Goal: Information Seeking & Learning: Find specific fact

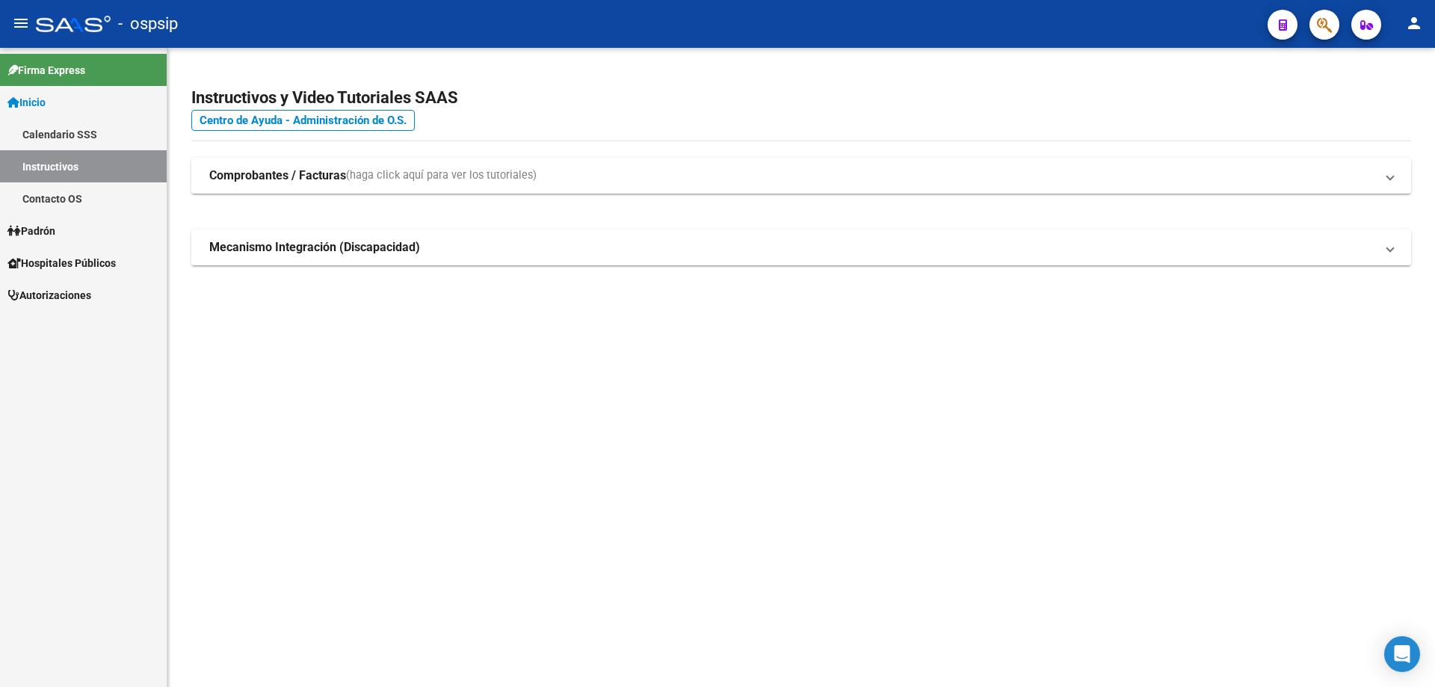
click at [1320, 30] on icon "button" at bounding box center [1324, 24] width 15 height 17
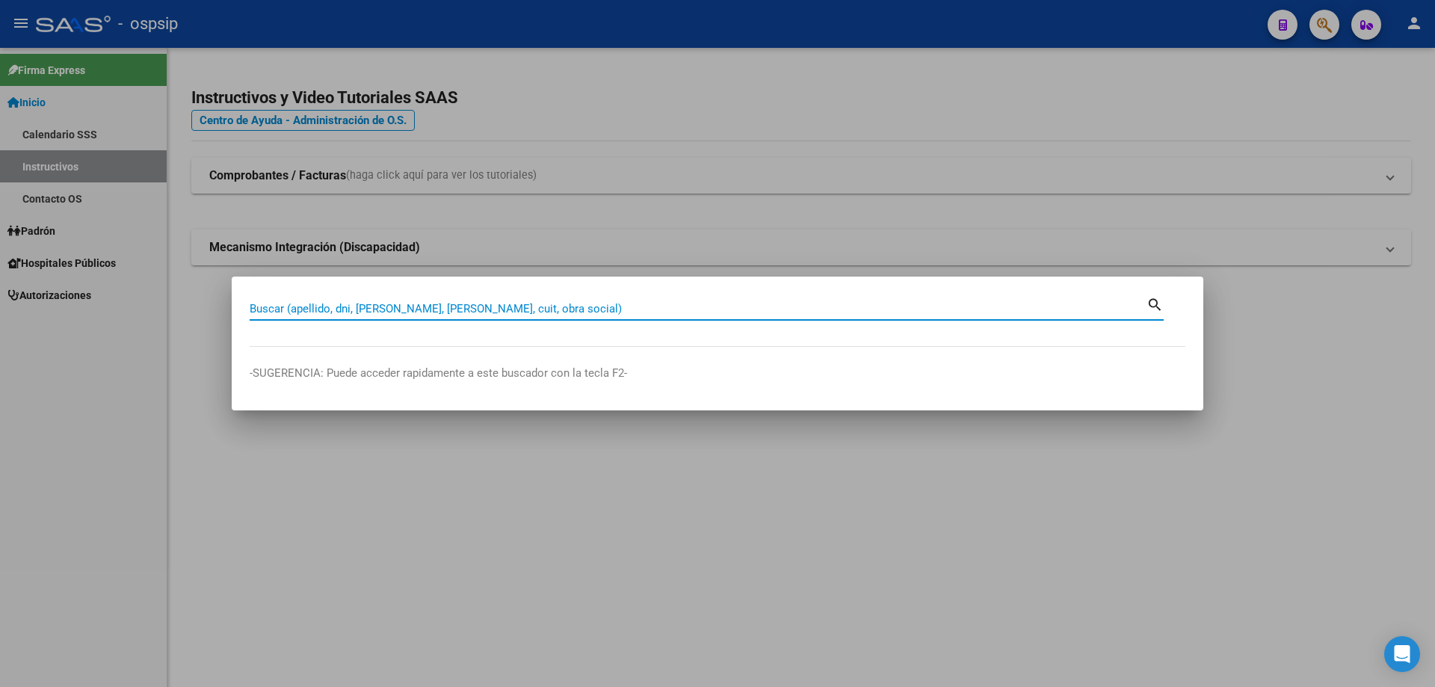
paste input "94860971"
type input "94860971"
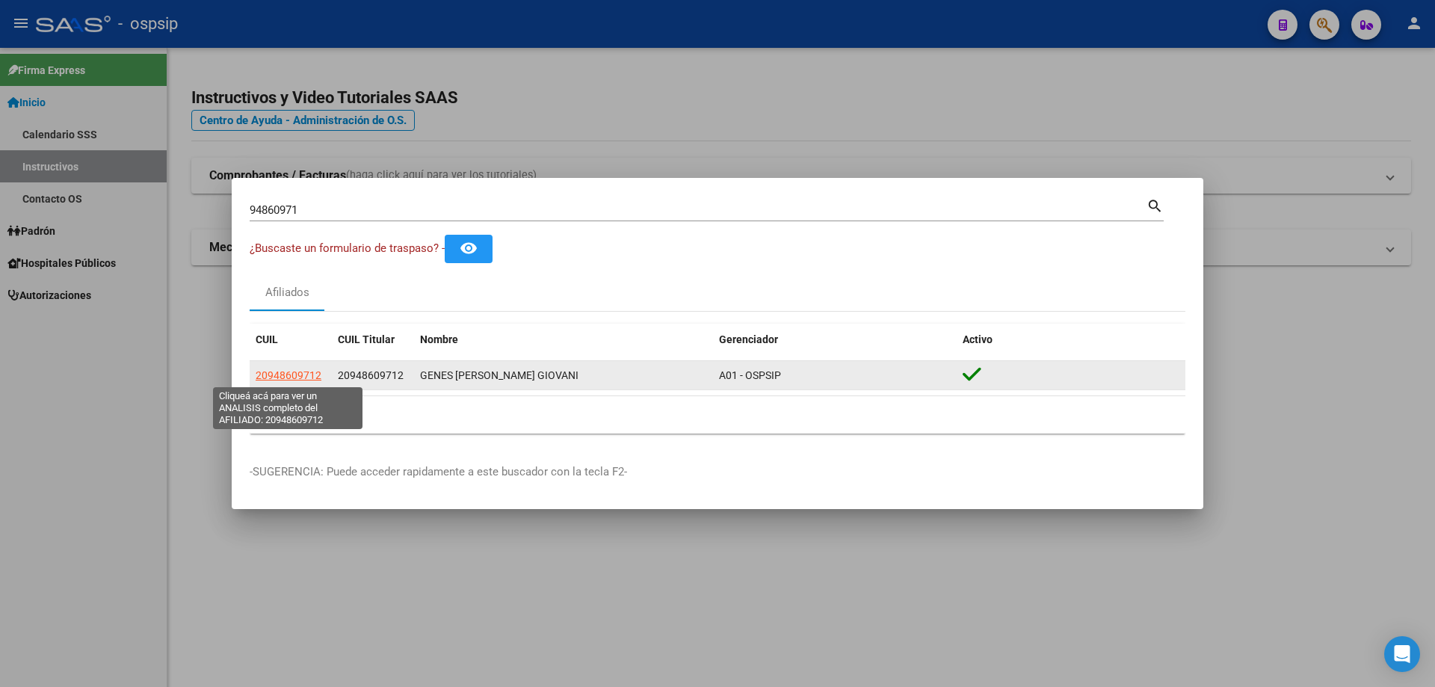
click at [302, 374] on span "20948609712" at bounding box center [289, 375] width 66 height 12
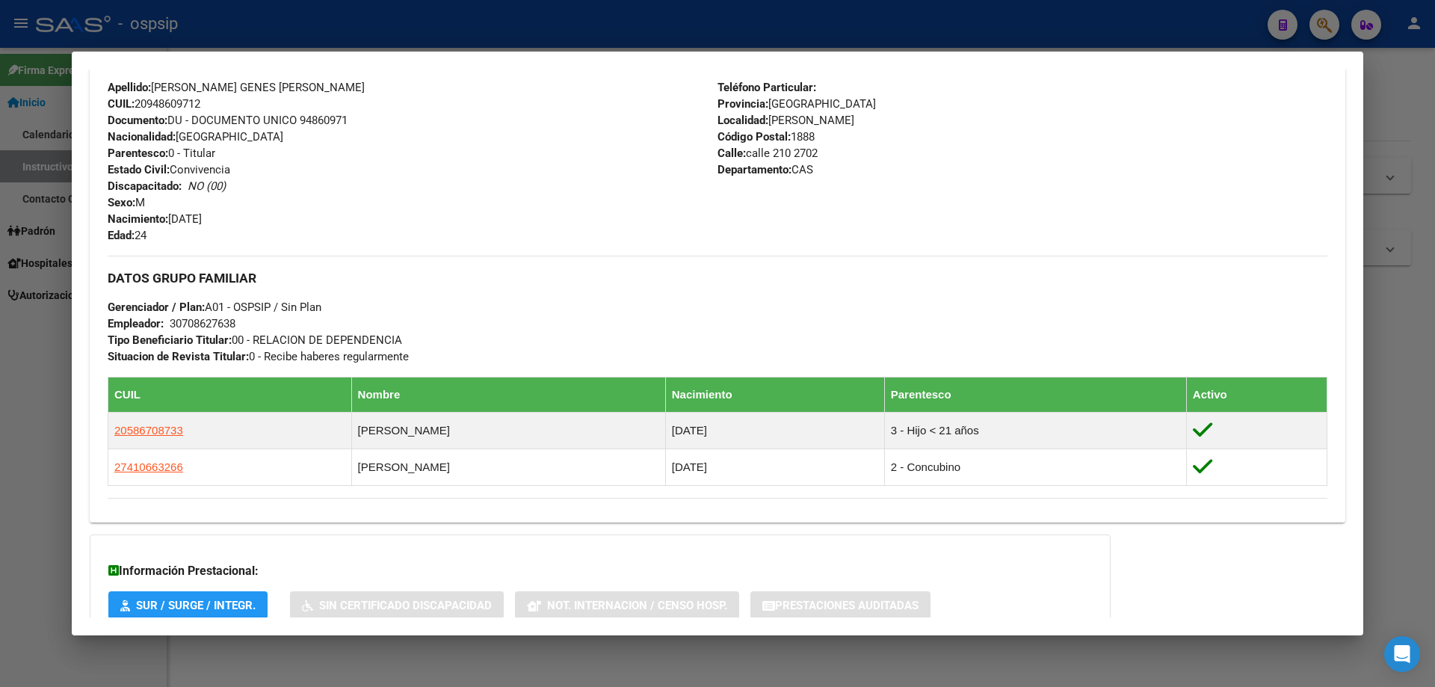
scroll to position [586, 0]
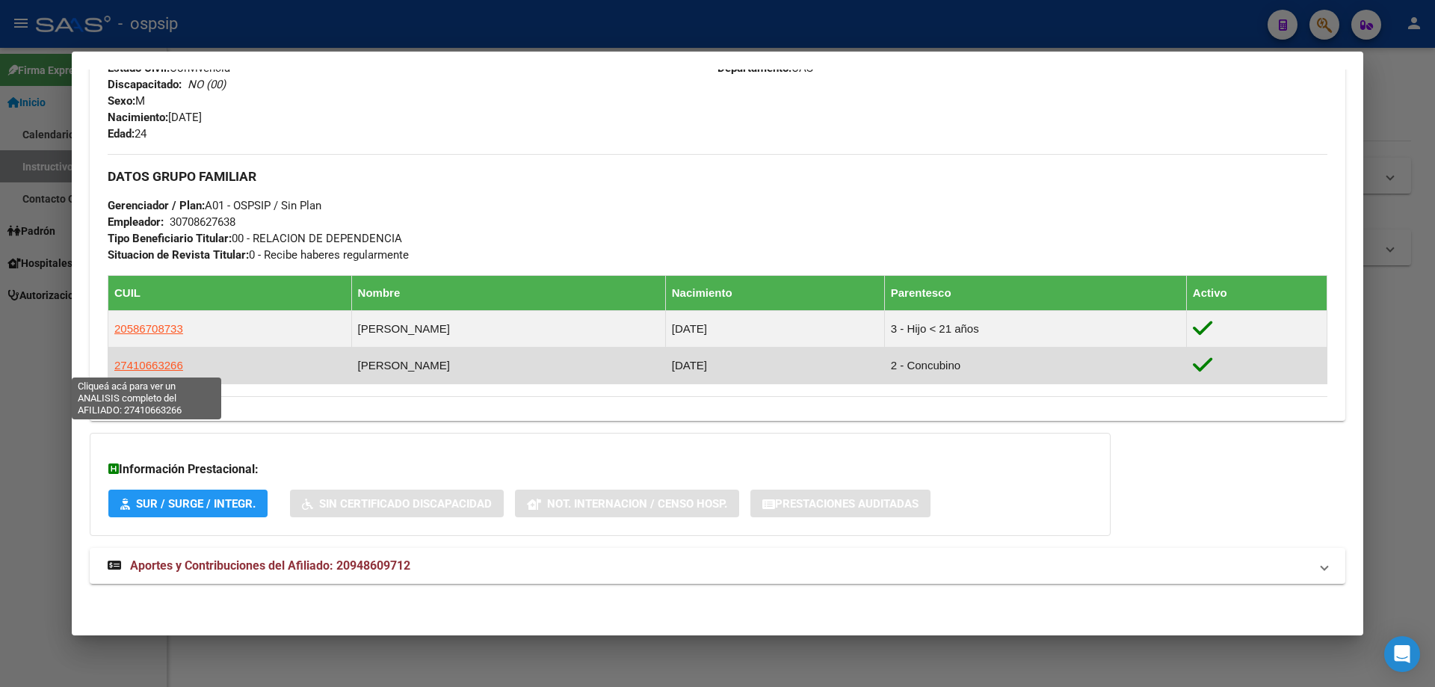
click at [166, 368] on span "27410663266" at bounding box center [148, 365] width 69 height 13
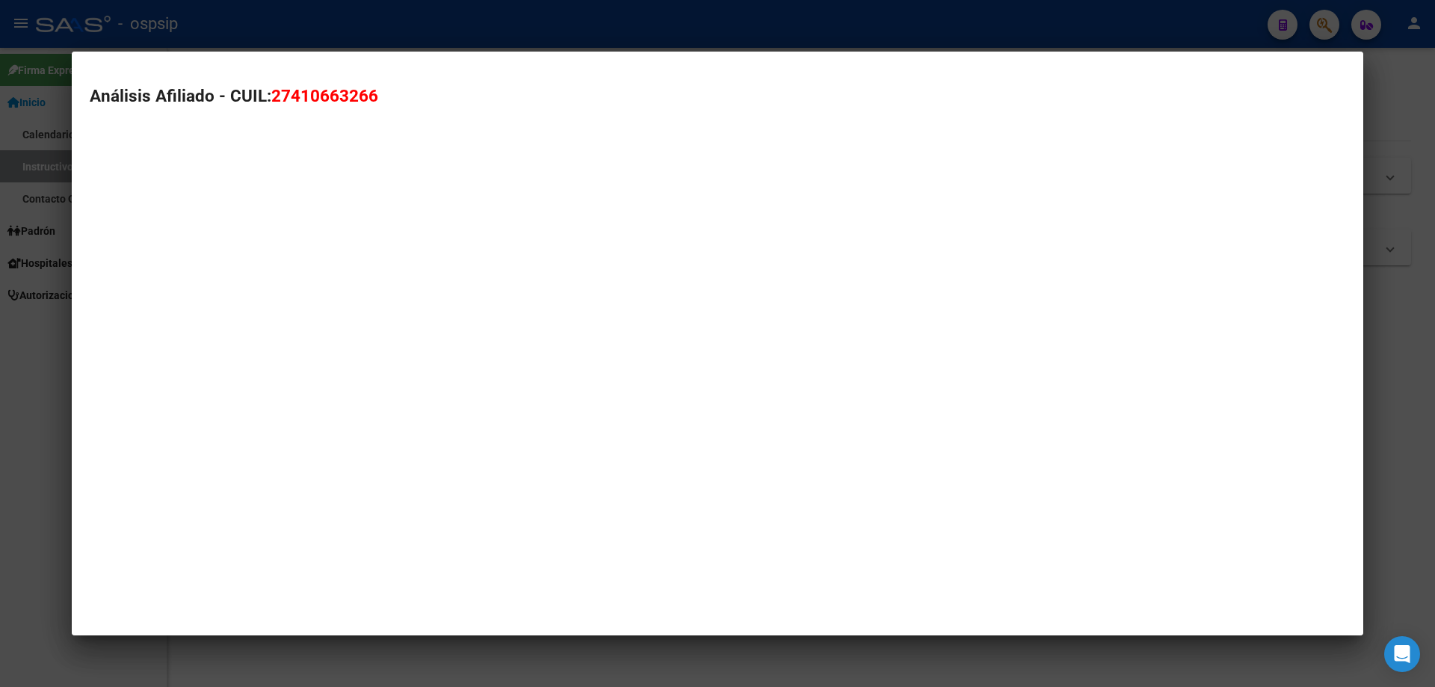
type textarea "27410663266"
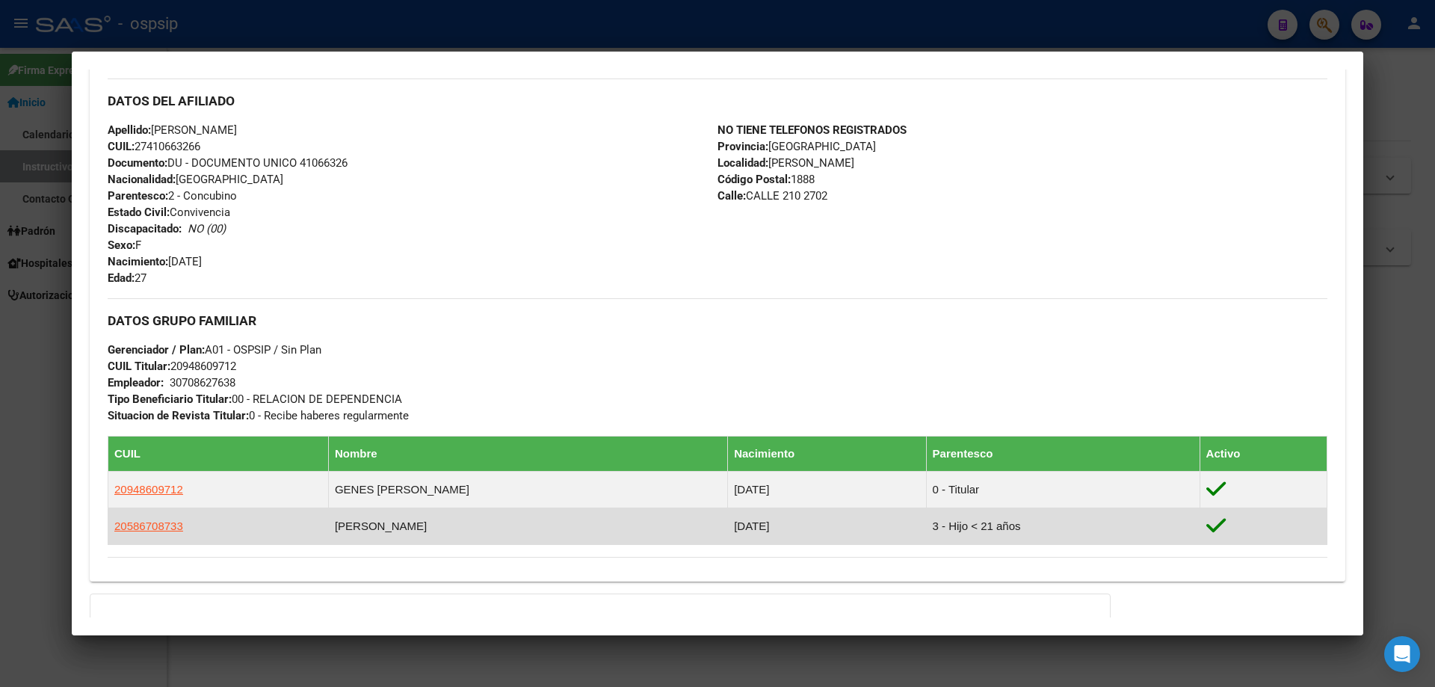
scroll to position [655, 0]
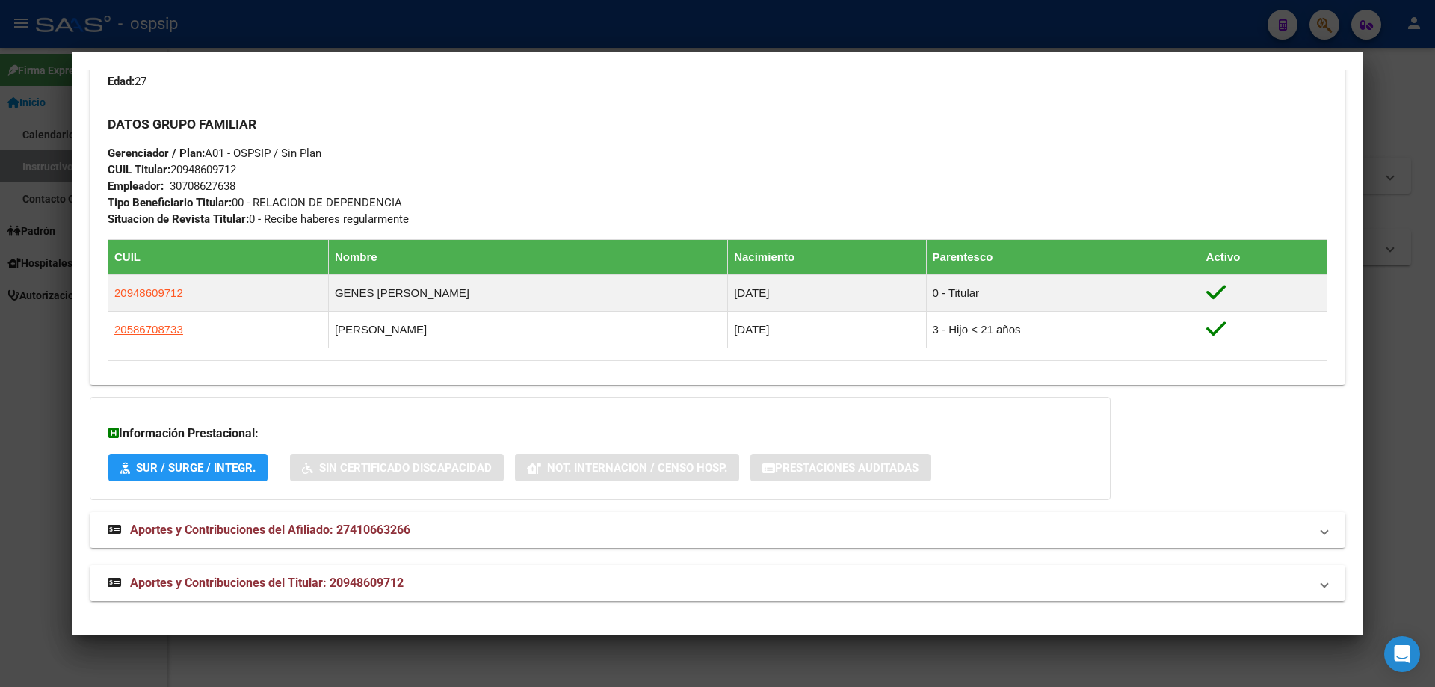
click at [382, 584] on span "Aportes y Contribuciones del Titular: 20948609712" at bounding box center [267, 582] width 274 height 14
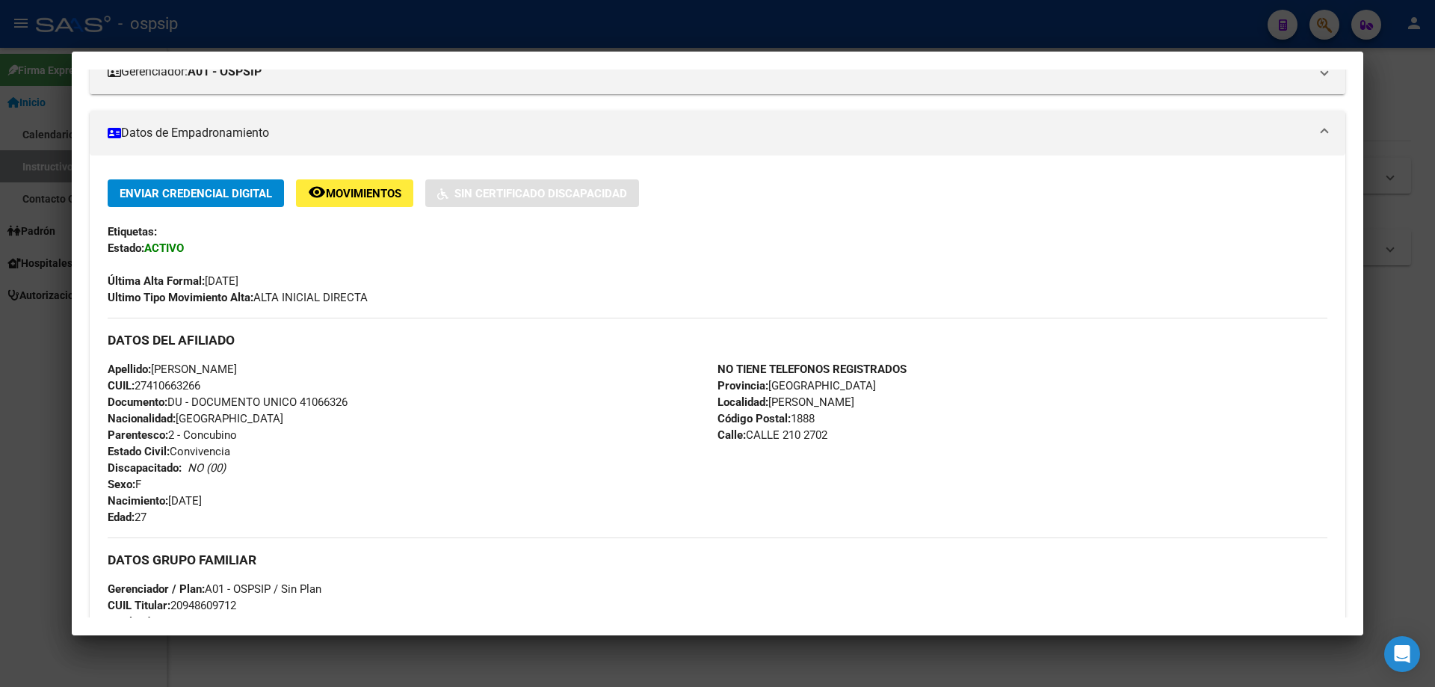
scroll to position [224, 0]
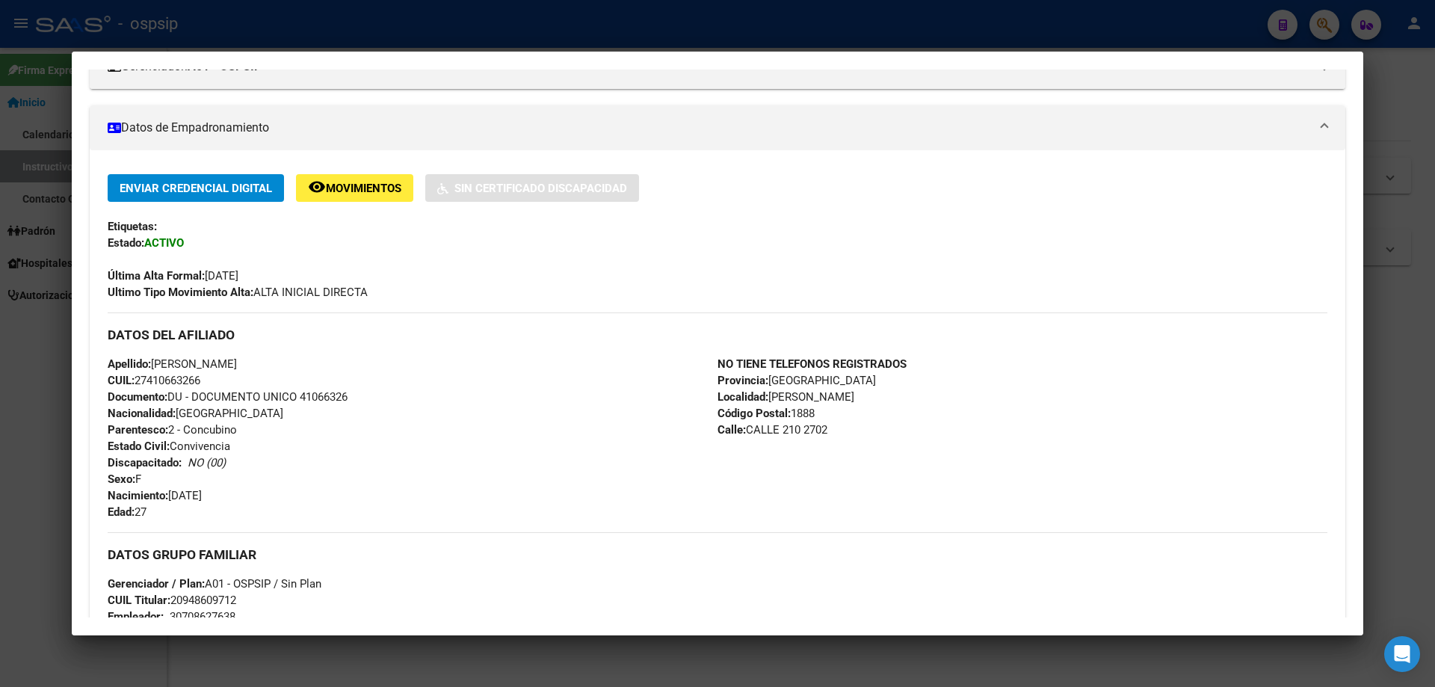
drag, startPoint x: 354, startPoint y: 396, endPoint x: 304, endPoint y: 394, distance: 50.1
click at [304, 394] on div "Apellido: [PERSON_NAME]: 27410663266 Documento: DU - DOCUMENTO UNICO 41066326 N…" at bounding box center [413, 438] width 610 height 164
copy span "41066326"
drag, startPoint x: 726, startPoint y: 30, endPoint x: 738, endPoint y: 47, distance: 20.9
click at [726, 29] on div at bounding box center [717, 343] width 1435 height 687
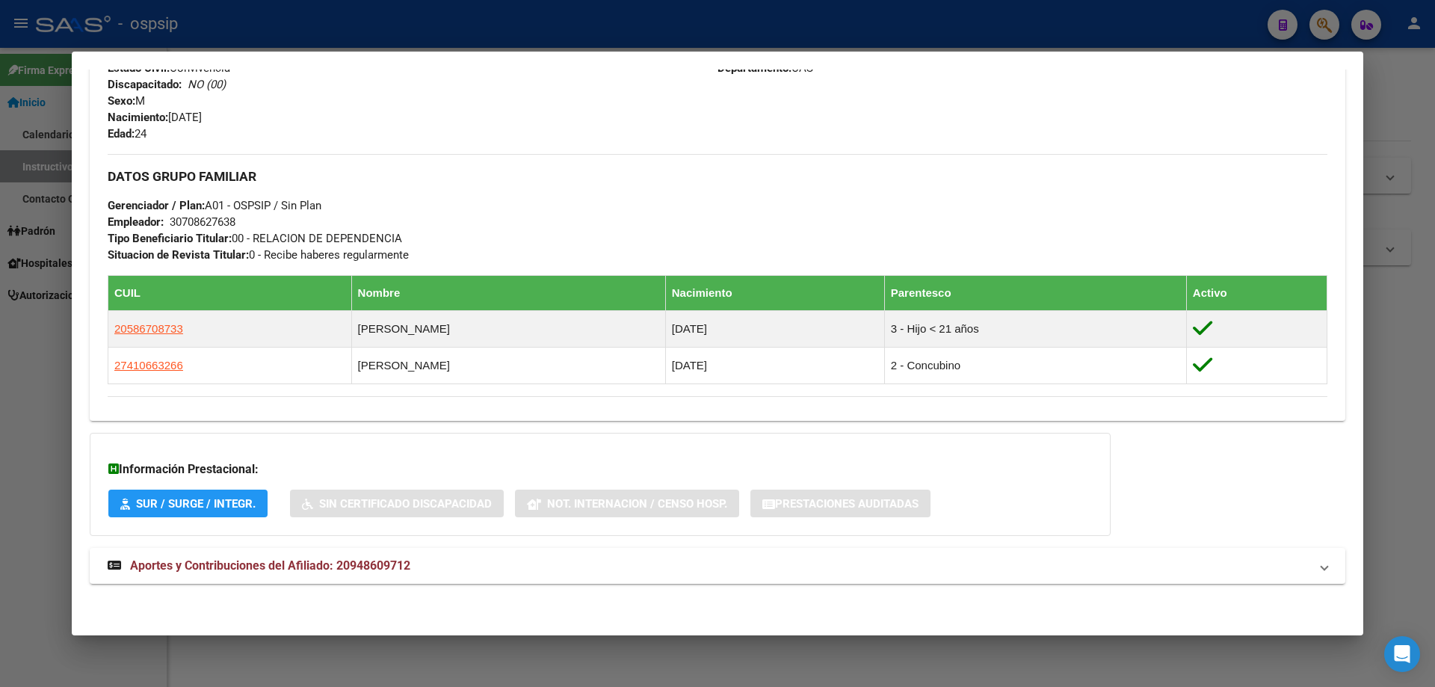
drag, startPoint x: 665, startPoint y: 18, endPoint x: 691, endPoint y: 72, distance: 60.5
click at [665, 17] on div at bounding box center [717, 343] width 1435 height 687
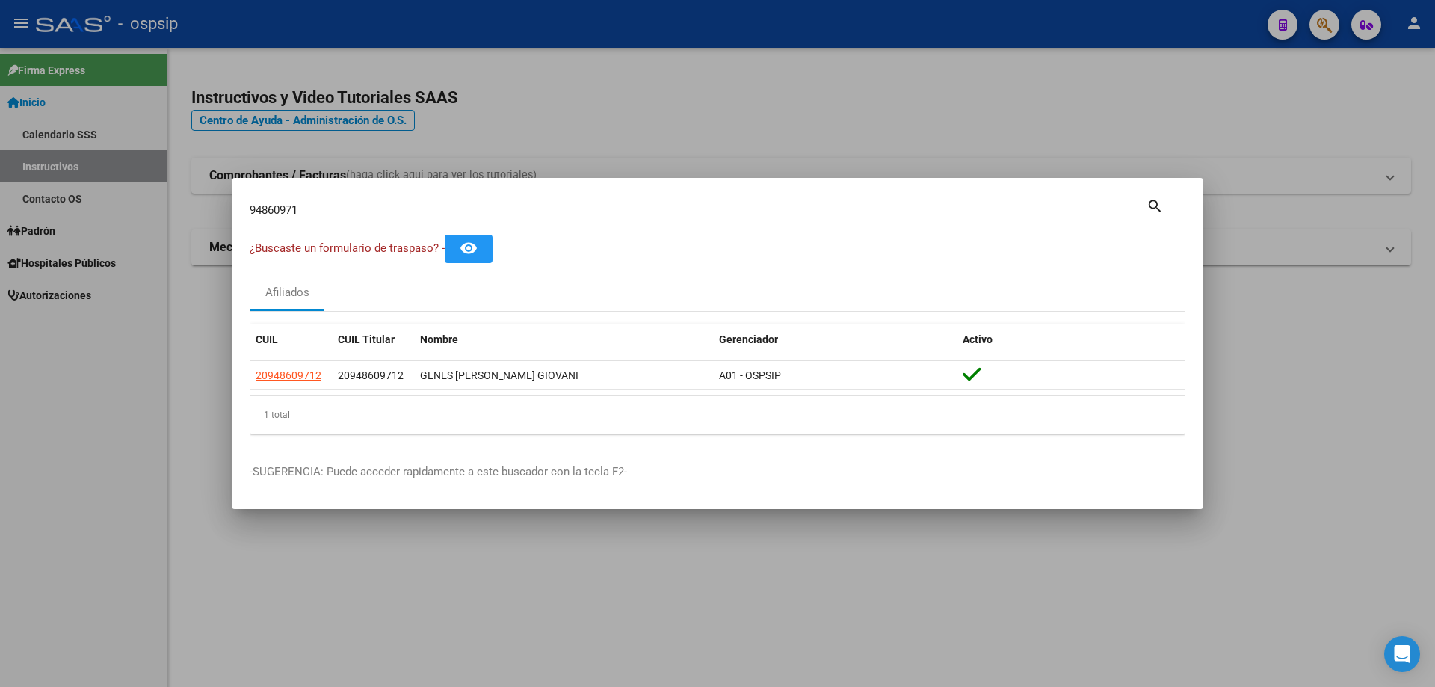
click at [677, 203] on input "94860971" at bounding box center [698, 209] width 897 height 13
click at [678, 203] on input "94860971" at bounding box center [698, 209] width 897 height 13
click at [685, 188] on mat-dialog-container "94860971 Buscar (apellido, dni, cuil, nro traspaso, cuit, obra social) search ¿…" at bounding box center [718, 344] width 972 height 332
click at [708, 204] on input "94860971" at bounding box center [698, 209] width 897 height 13
click at [709, 214] on input "94860971" at bounding box center [698, 209] width 897 height 13
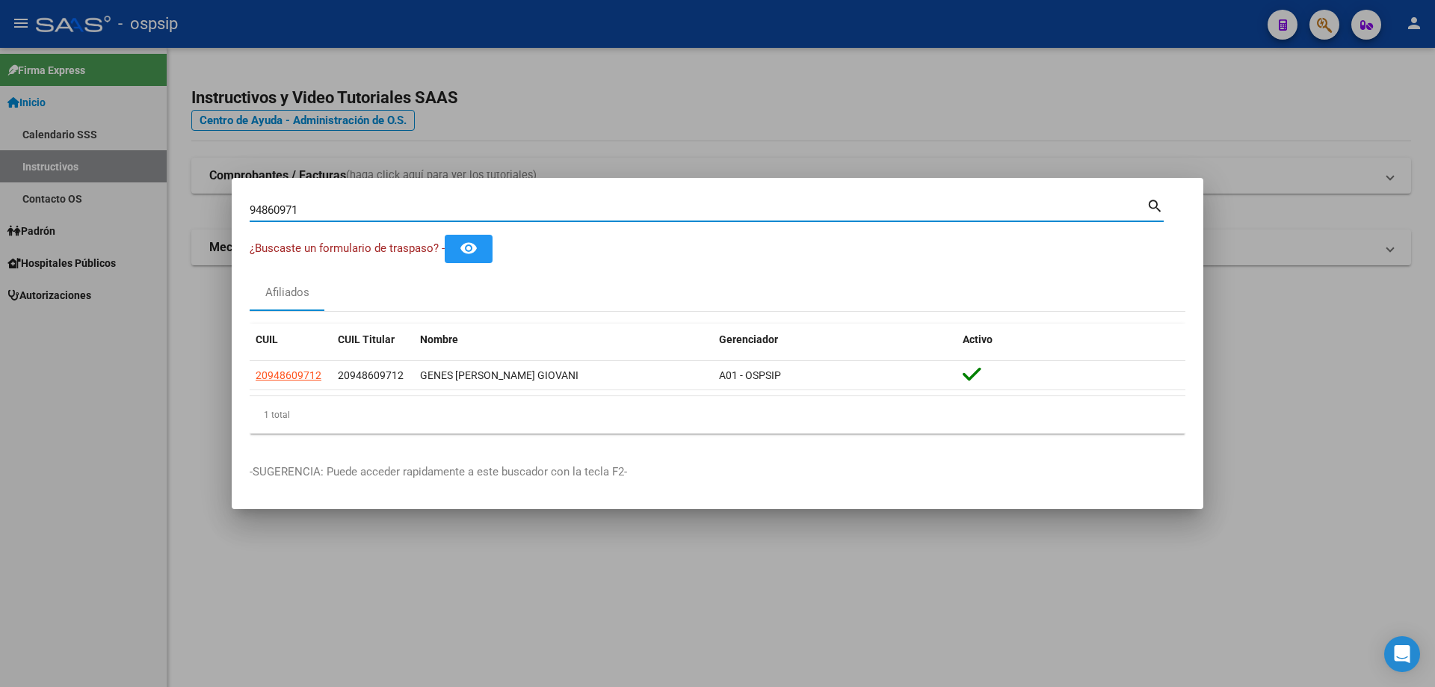
click at [709, 214] on input "94860971" at bounding box center [698, 209] width 897 height 13
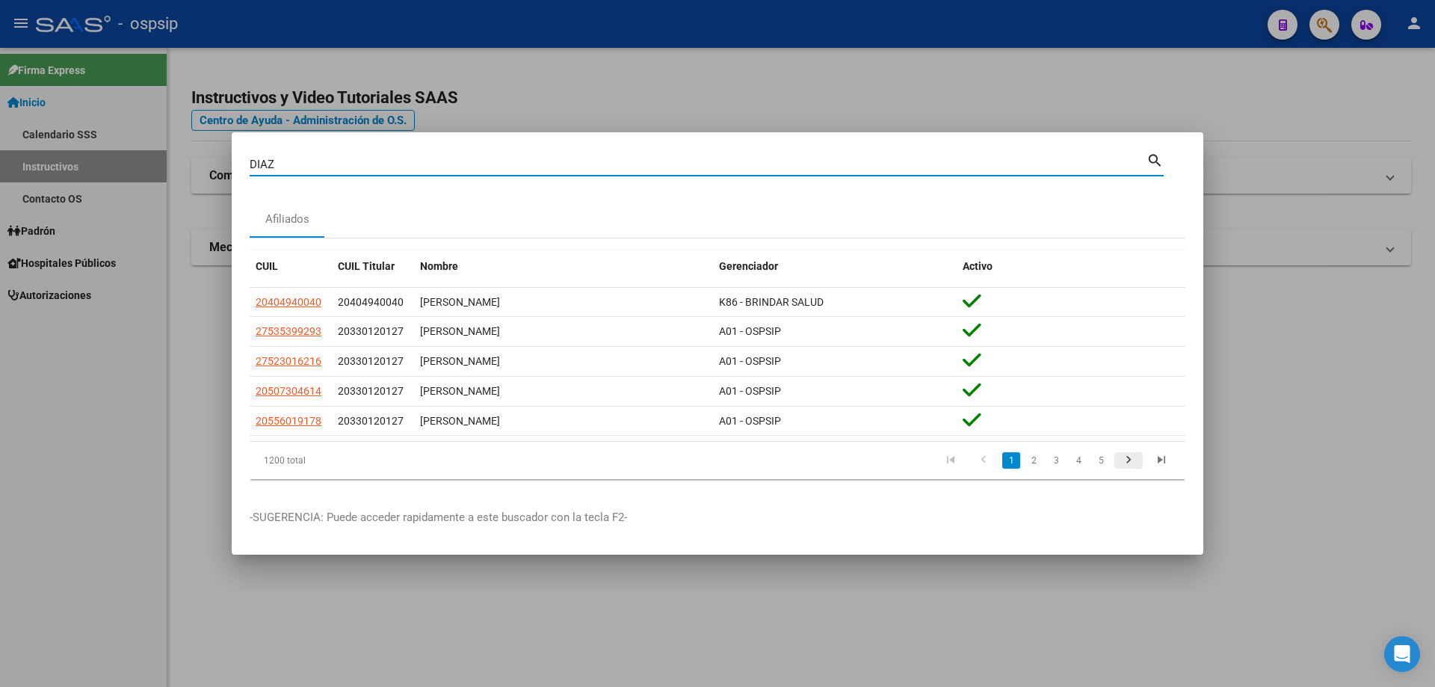
click at [1126, 460] on icon "go to next page" at bounding box center [1128, 462] width 19 height 18
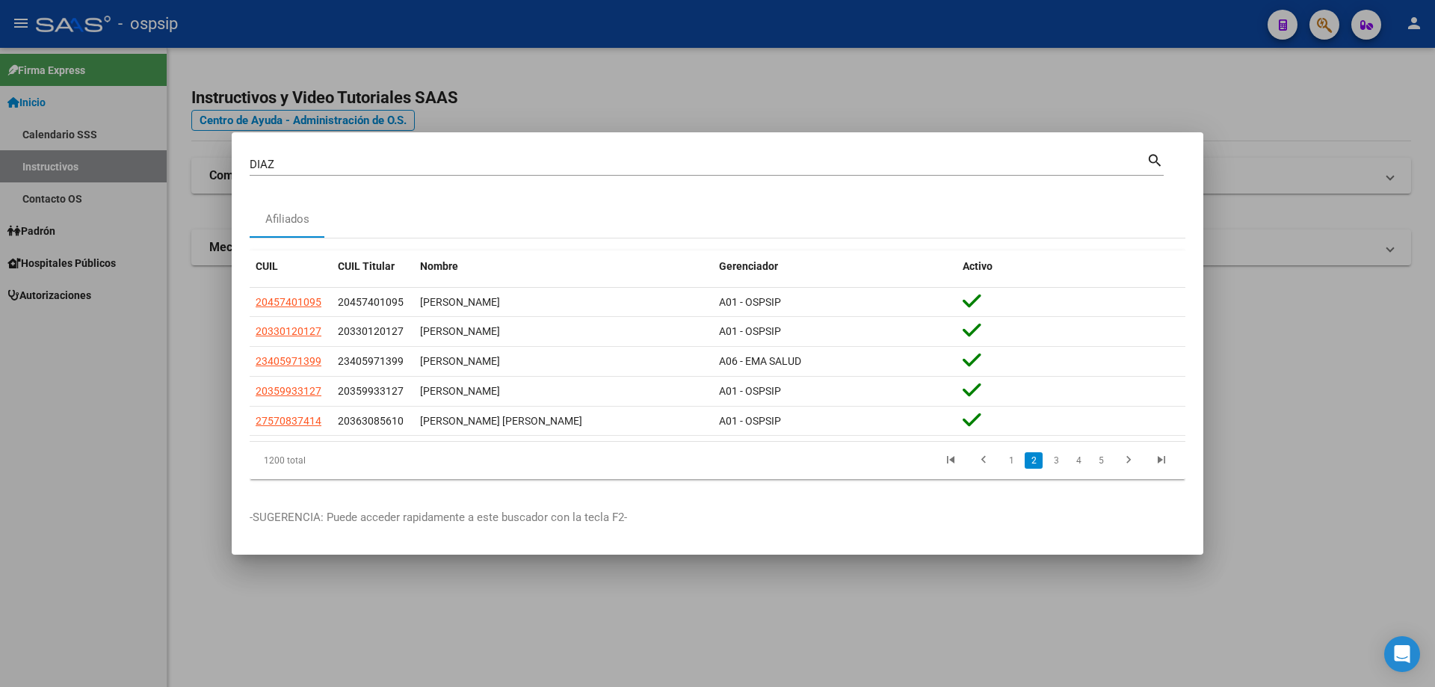
click at [1126, 460] on icon "go to next page" at bounding box center [1128, 462] width 19 height 18
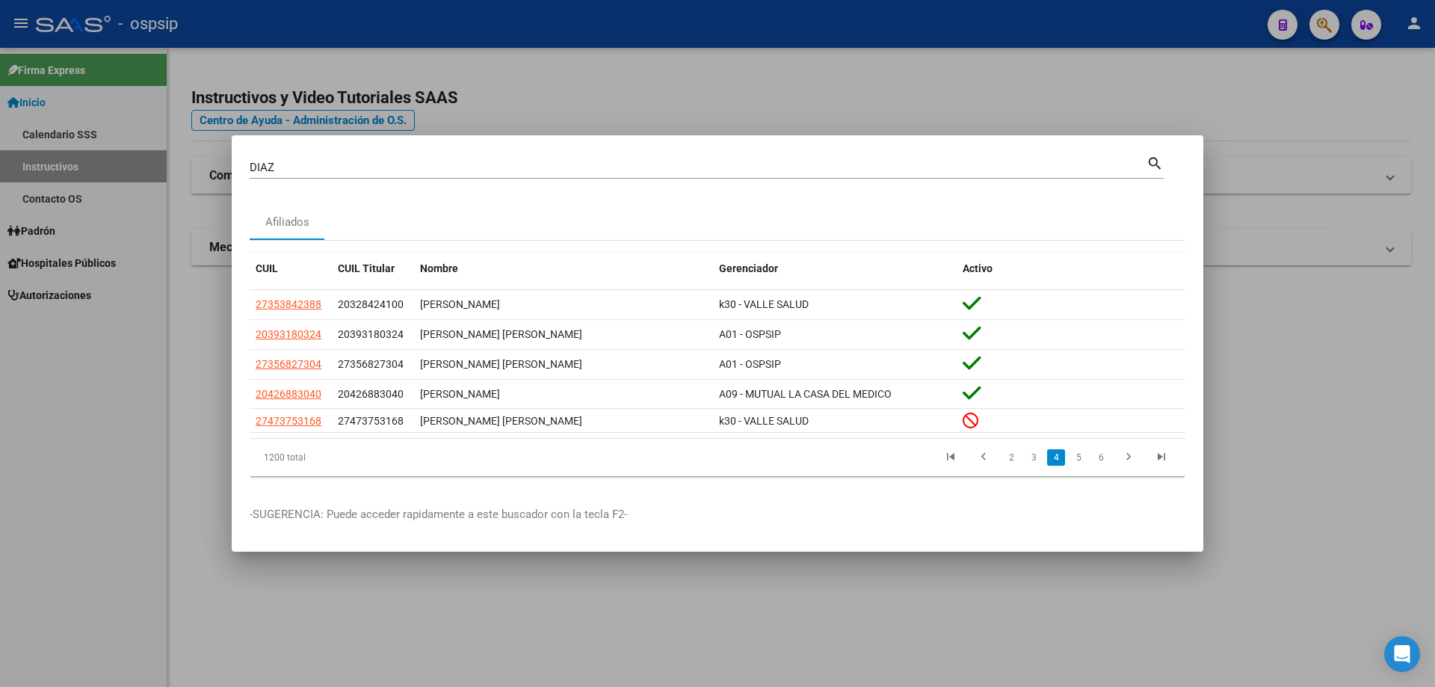
click at [1126, 460] on icon "go to next page" at bounding box center [1128, 459] width 19 height 18
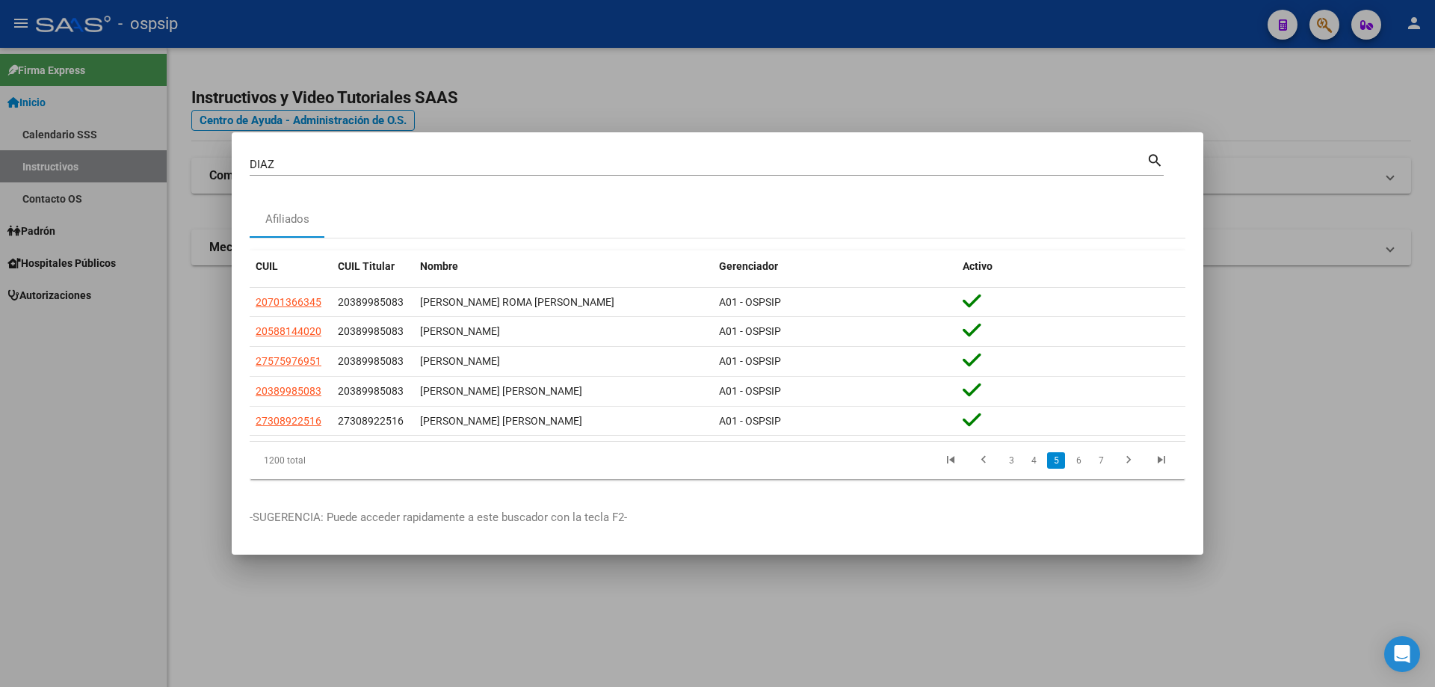
click at [1126, 460] on icon "go to next page" at bounding box center [1128, 462] width 19 height 18
click at [1125, 460] on icon "go to next page" at bounding box center [1128, 462] width 19 height 18
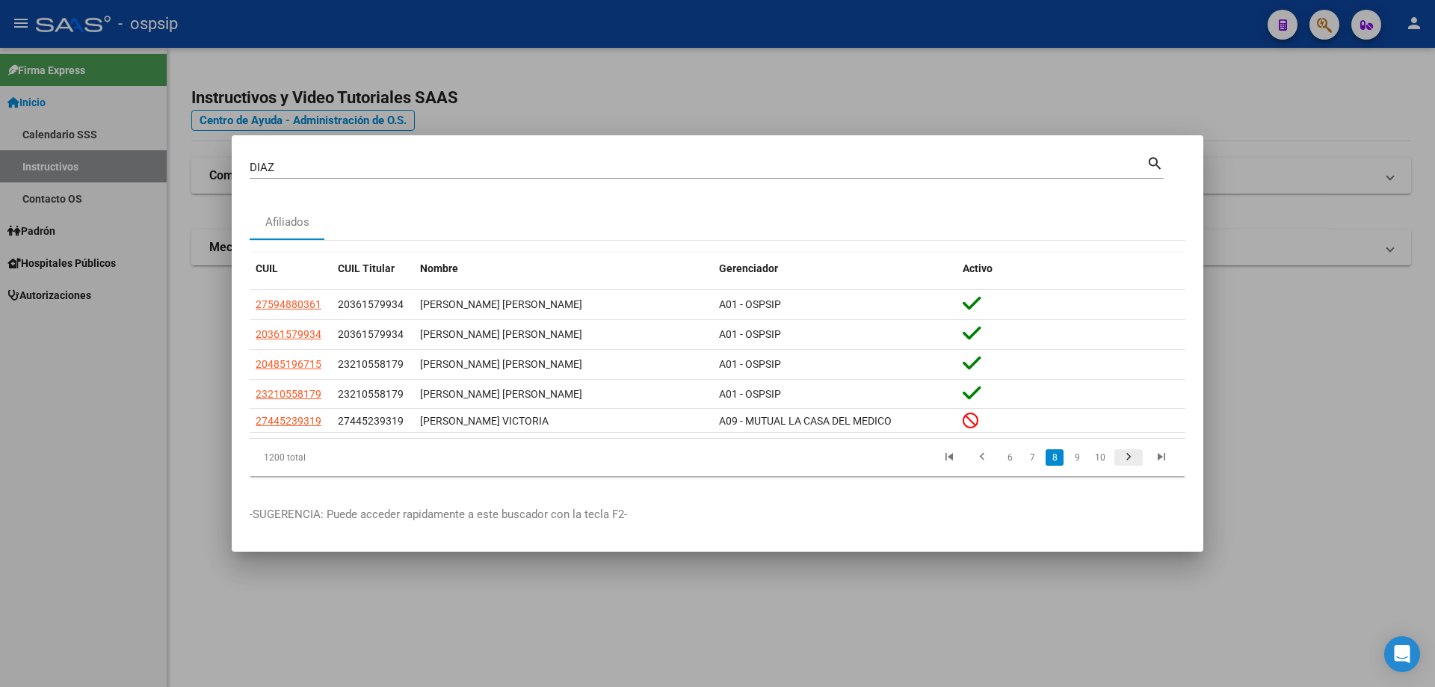
click at [1125, 460] on icon "go to next page" at bounding box center [1128, 459] width 19 height 18
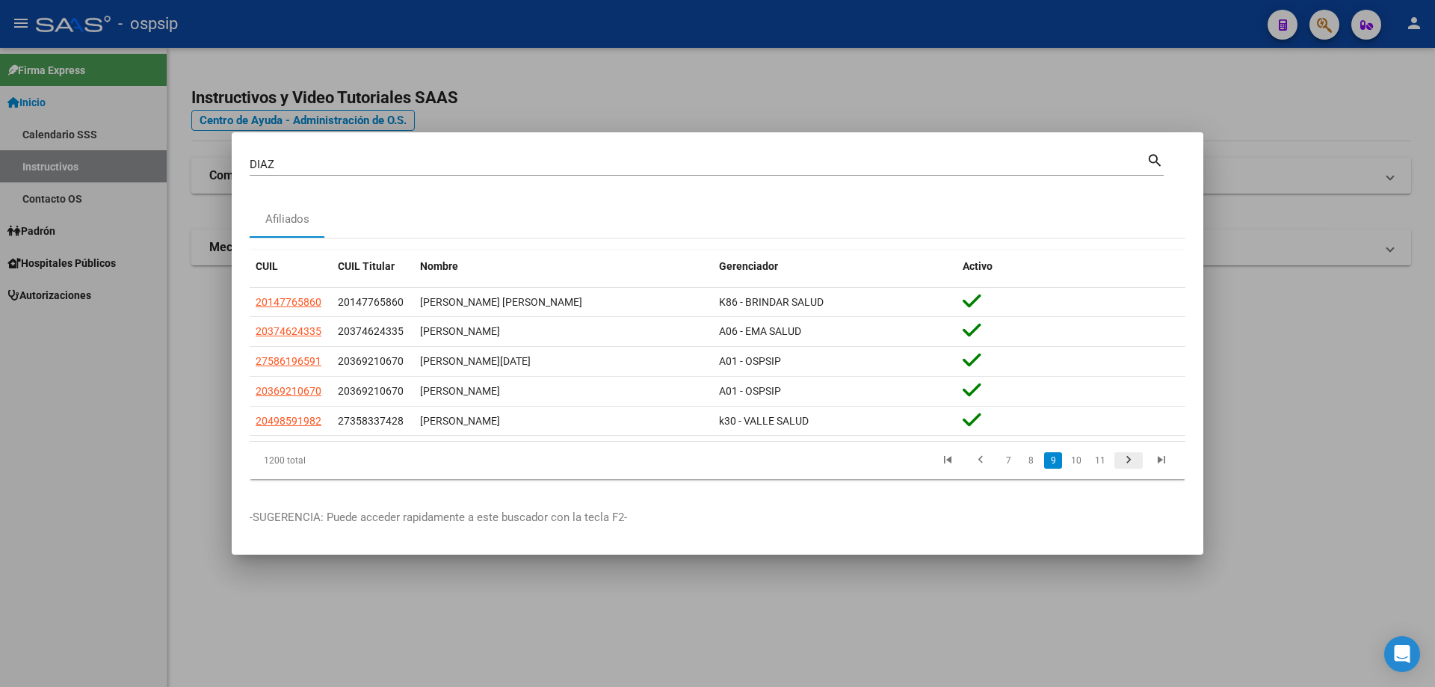
click at [1124, 460] on icon "go to next page" at bounding box center [1128, 462] width 19 height 18
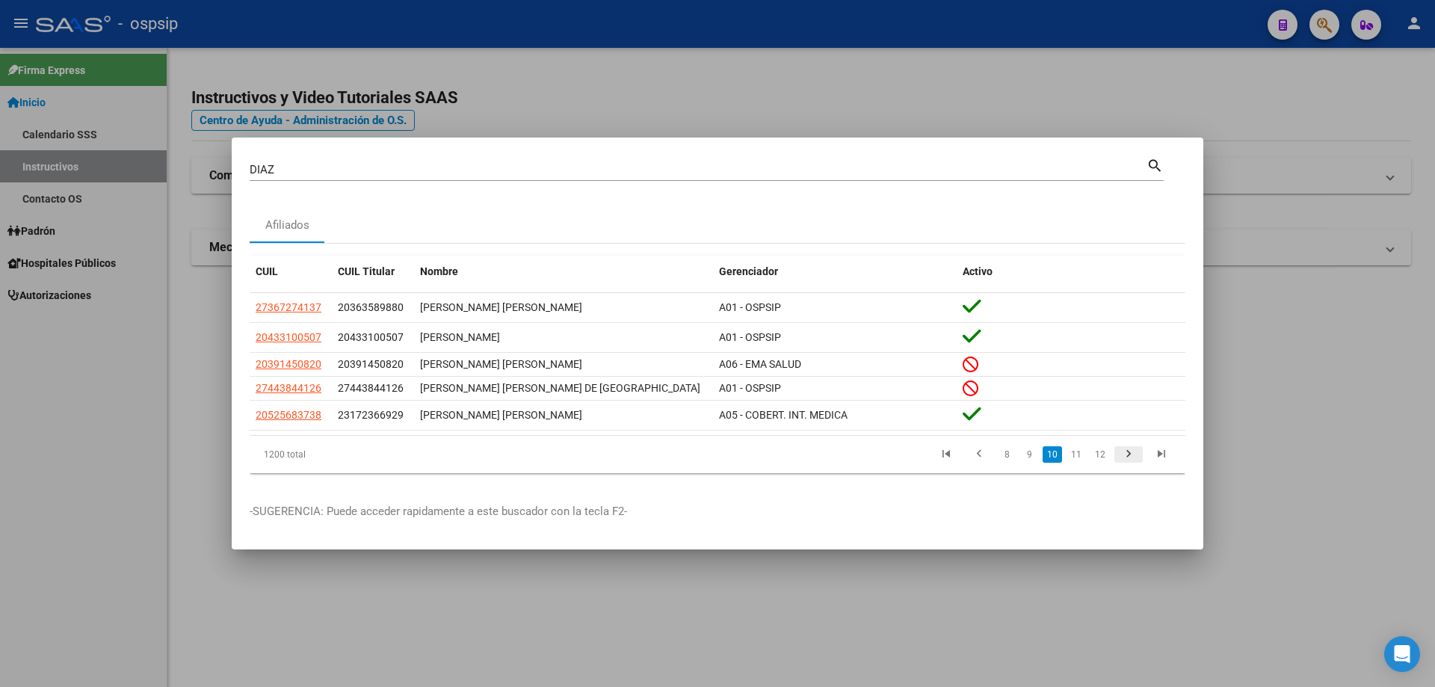
click at [1124, 460] on icon "go to next page" at bounding box center [1128, 456] width 19 height 18
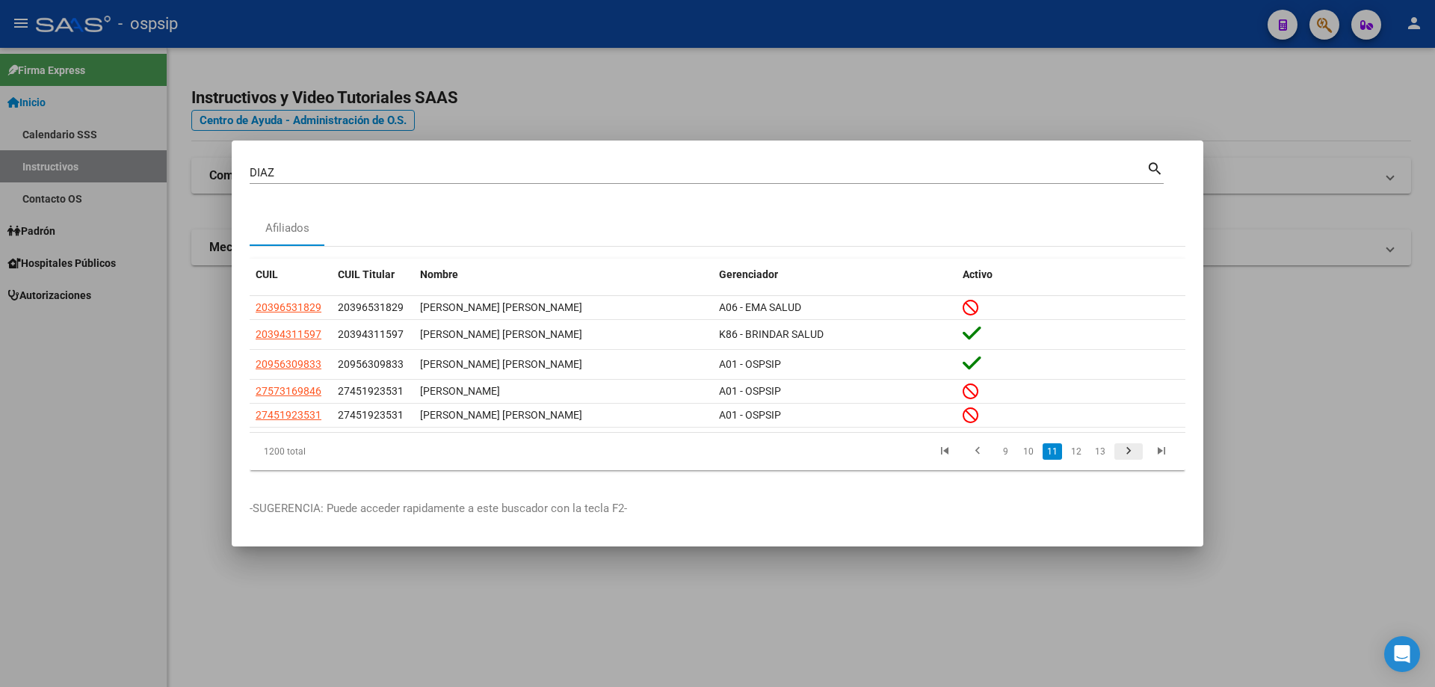
click at [1124, 460] on icon "go to next page" at bounding box center [1128, 453] width 19 height 18
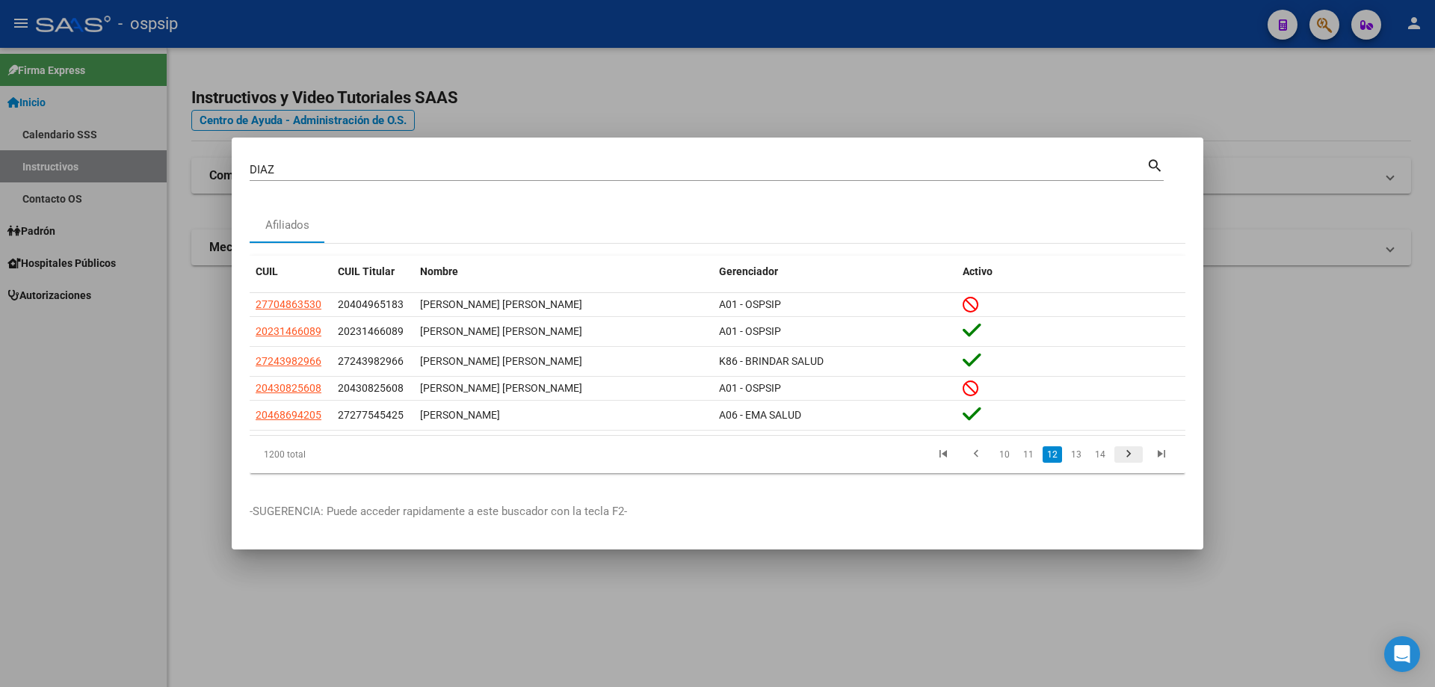
click at [1124, 460] on icon "go to next page" at bounding box center [1128, 456] width 19 height 18
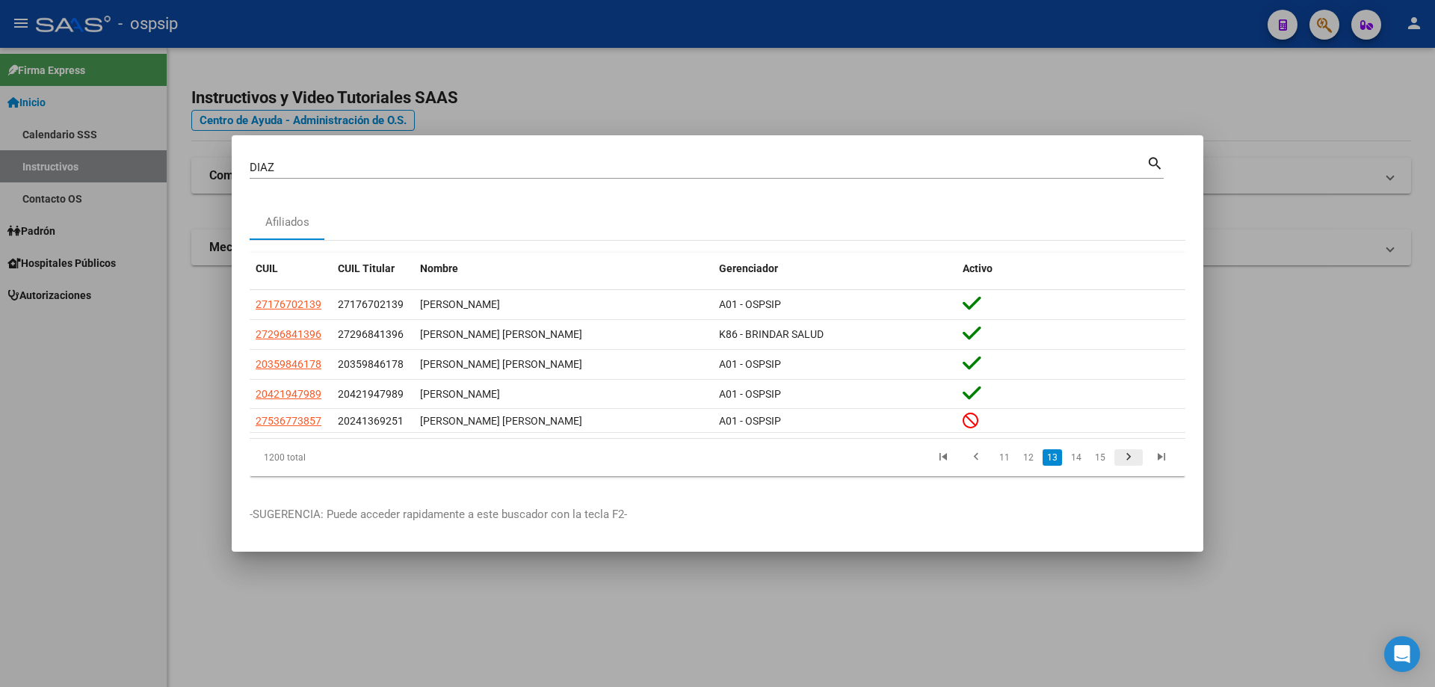
click at [1124, 460] on icon "go to next page" at bounding box center [1128, 459] width 19 height 18
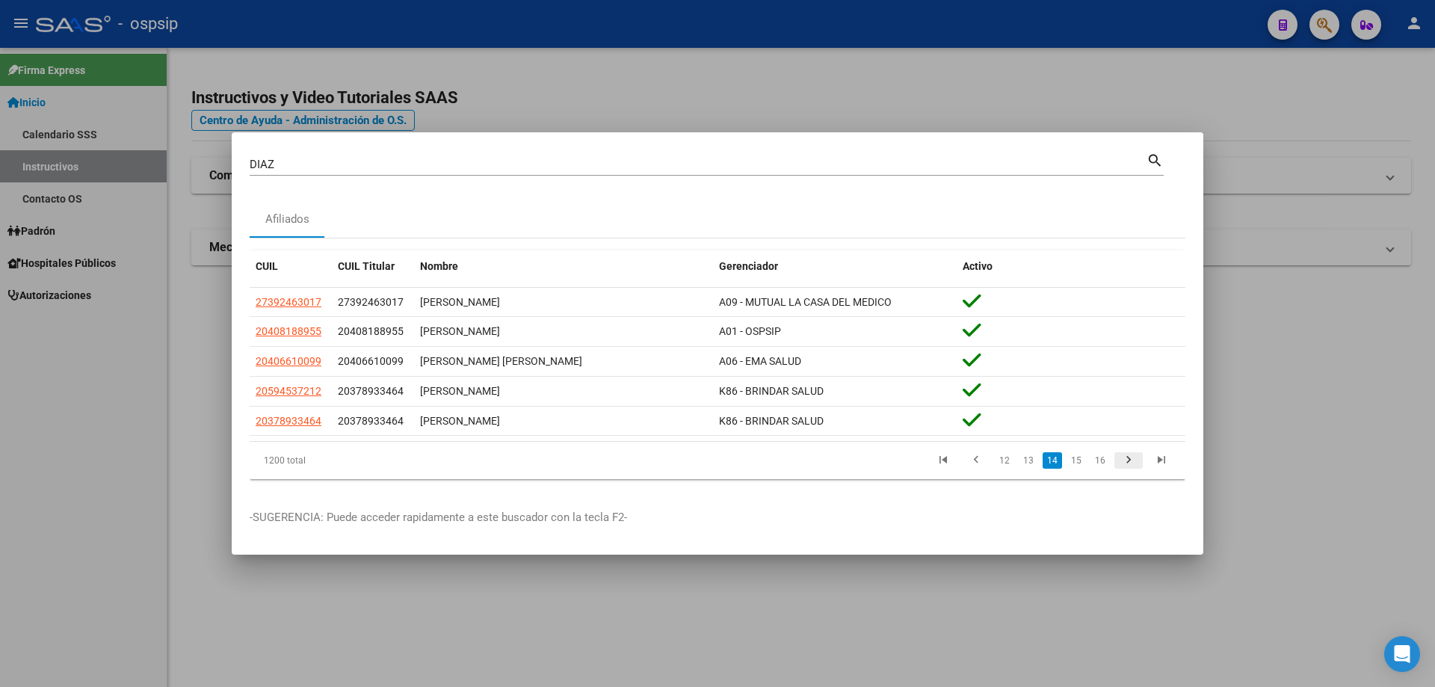
click at [1124, 460] on icon "go to next page" at bounding box center [1128, 462] width 19 height 18
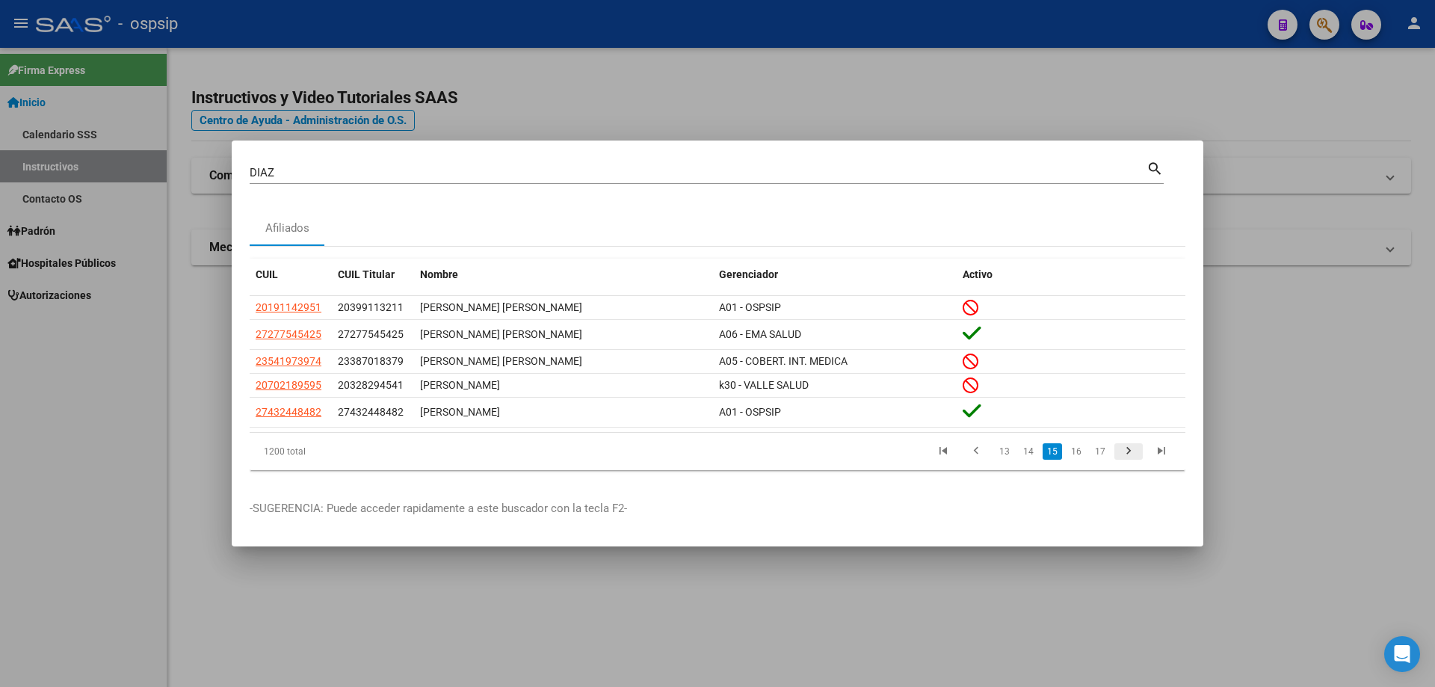
click at [1124, 460] on icon "go to next page" at bounding box center [1128, 453] width 19 height 18
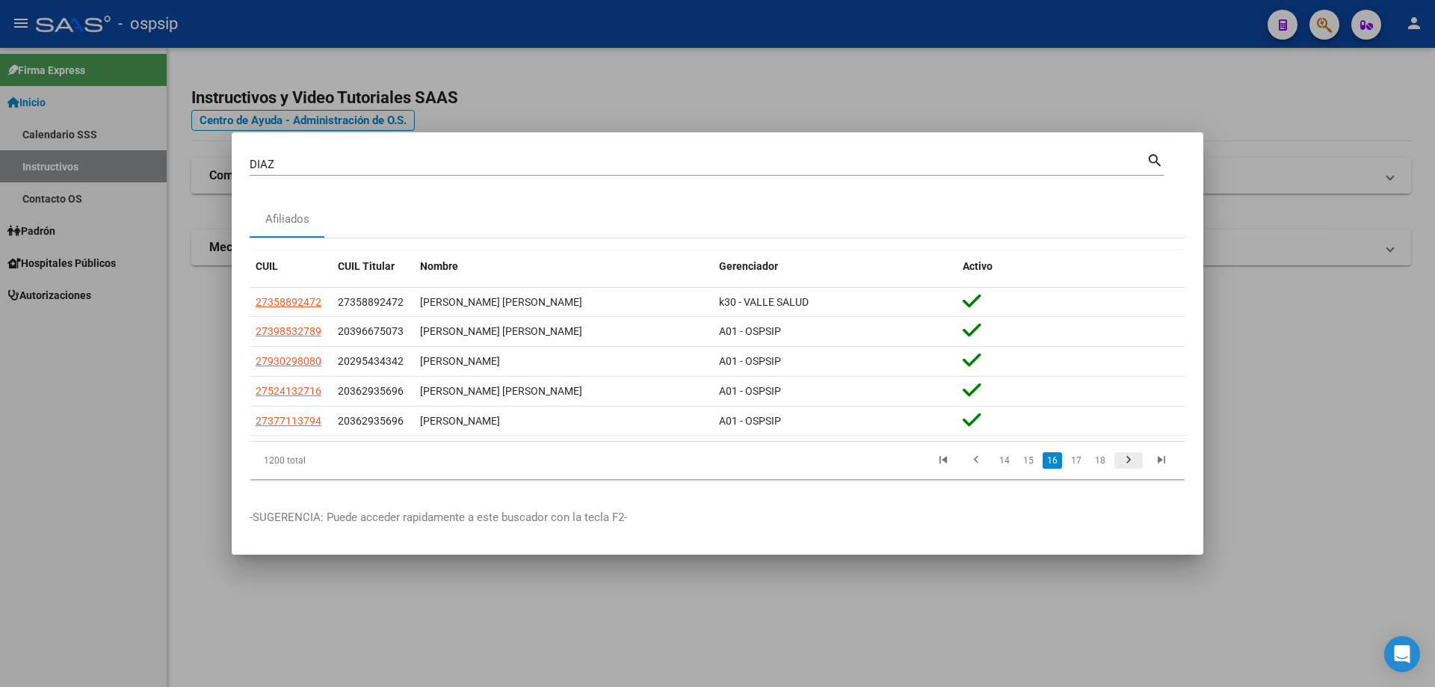
click at [1125, 460] on icon "go to next page" at bounding box center [1128, 462] width 19 height 18
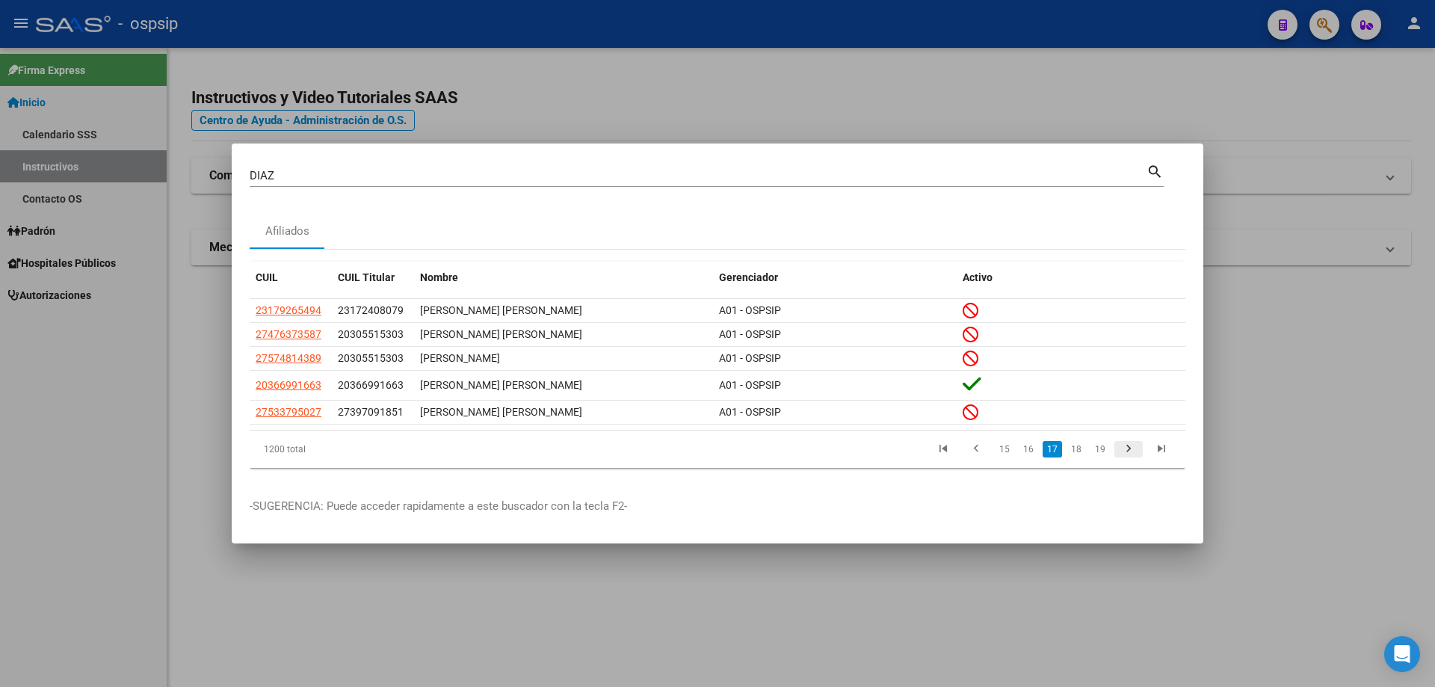
click at [1127, 448] on icon "go to next page" at bounding box center [1128, 451] width 19 height 18
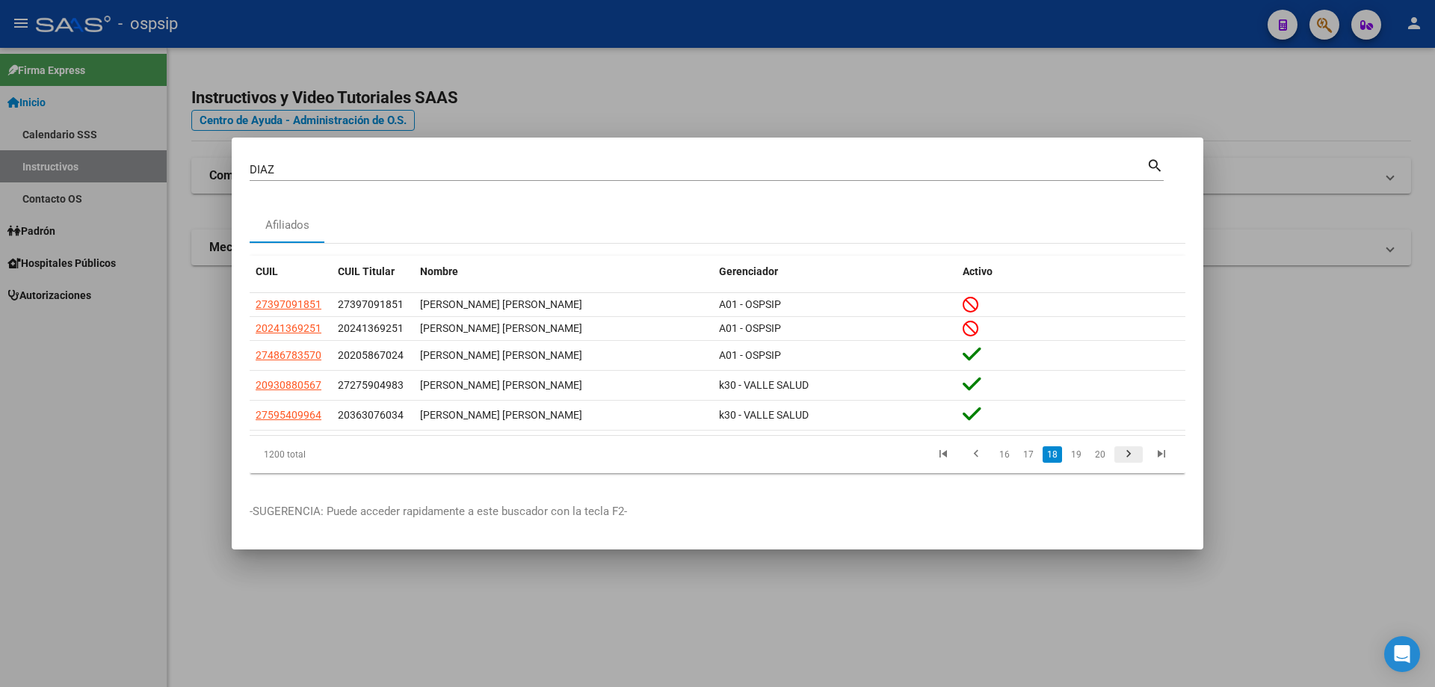
click at [1127, 448] on icon "go to next page" at bounding box center [1128, 456] width 19 height 18
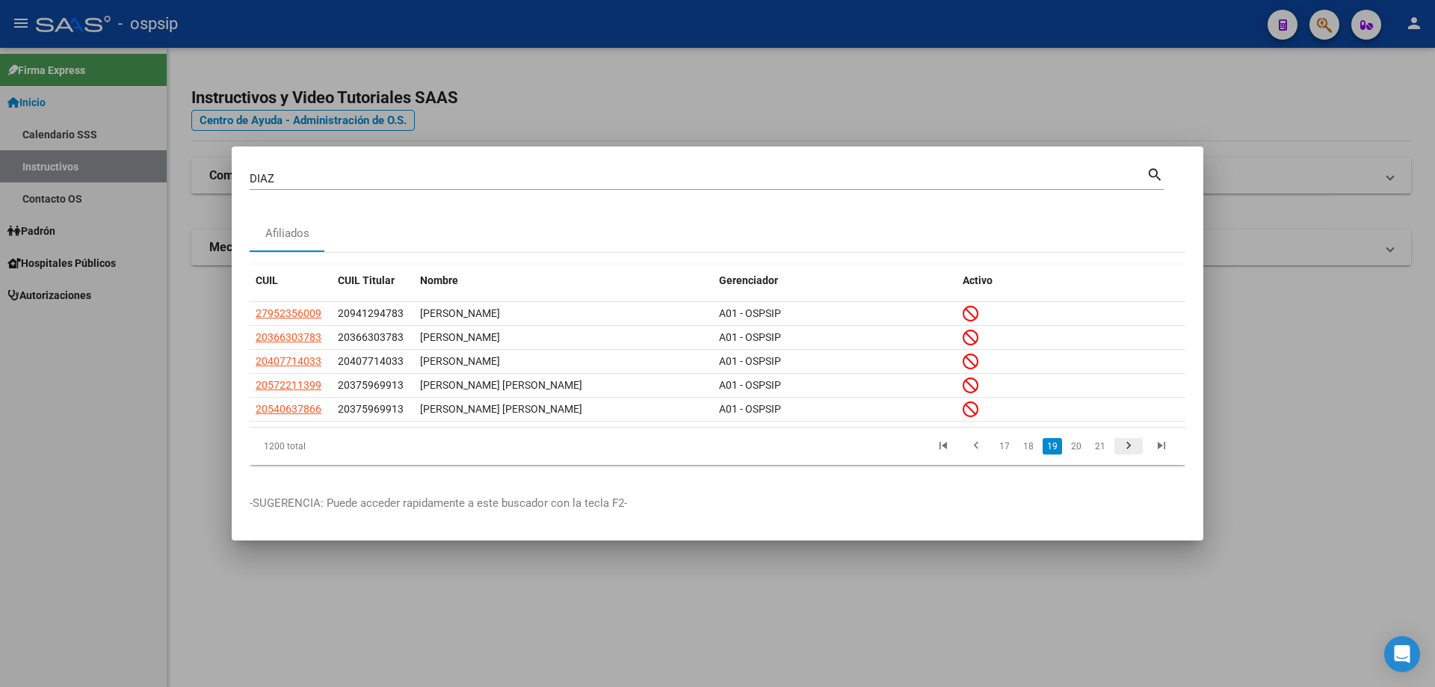
click at [1127, 448] on icon "go to next page" at bounding box center [1128, 448] width 19 height 18
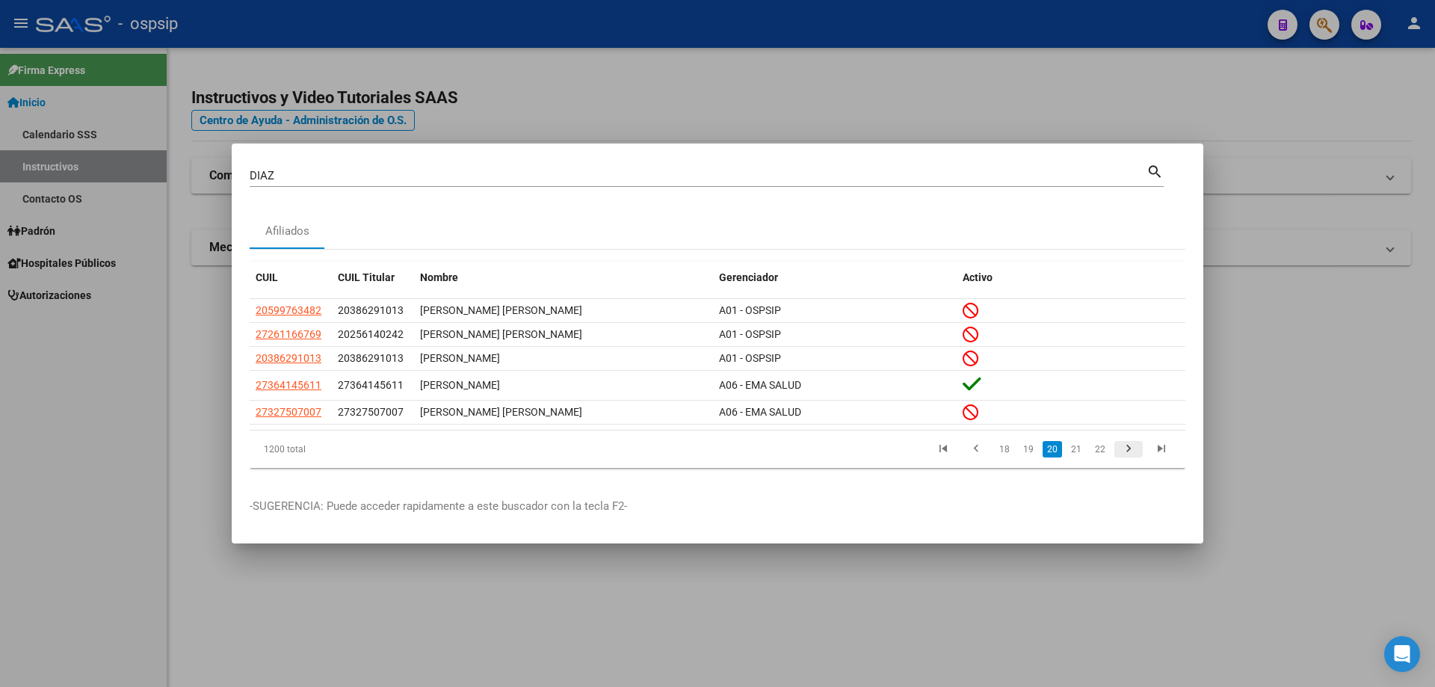
click at [1128, 449] on icon "go to next page" at bounding box center [1128, 451] width 19 height 18
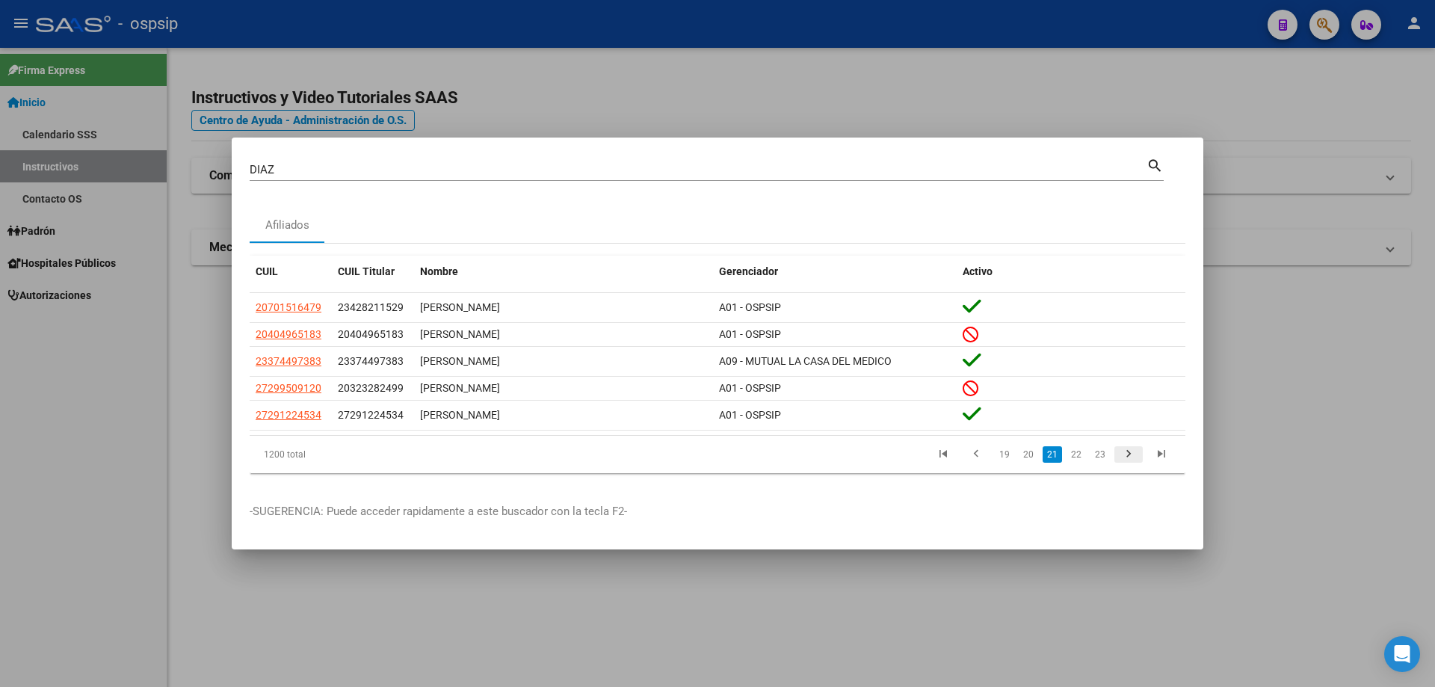
click at [1128, 449] on icon "go to next page" at bounding box center [1128, 456] width 19 height 18
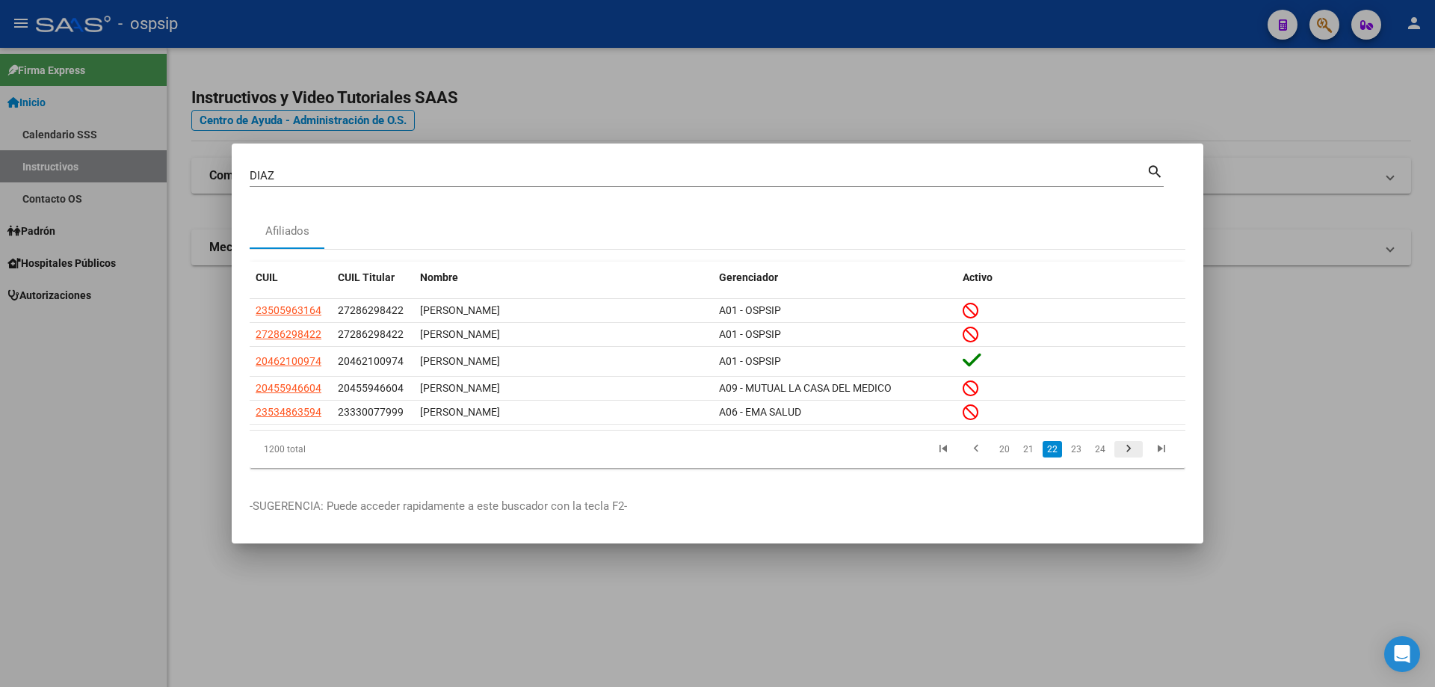
click at [1128, 448] on icon "go to next page" at bounding box center [1128, 451] width 19 height 18
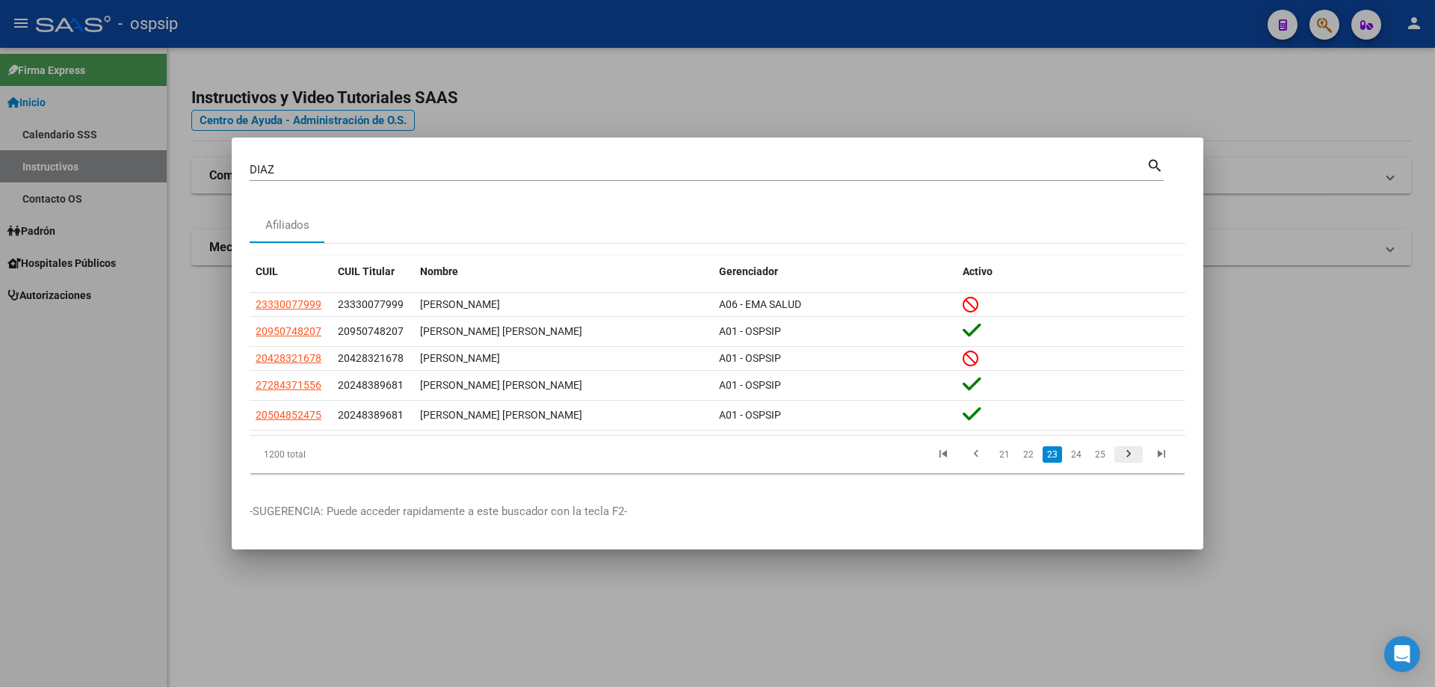
click at [1128, 448] on icon "go to next page" at bounding box center [1128, 456] width 19 height 18
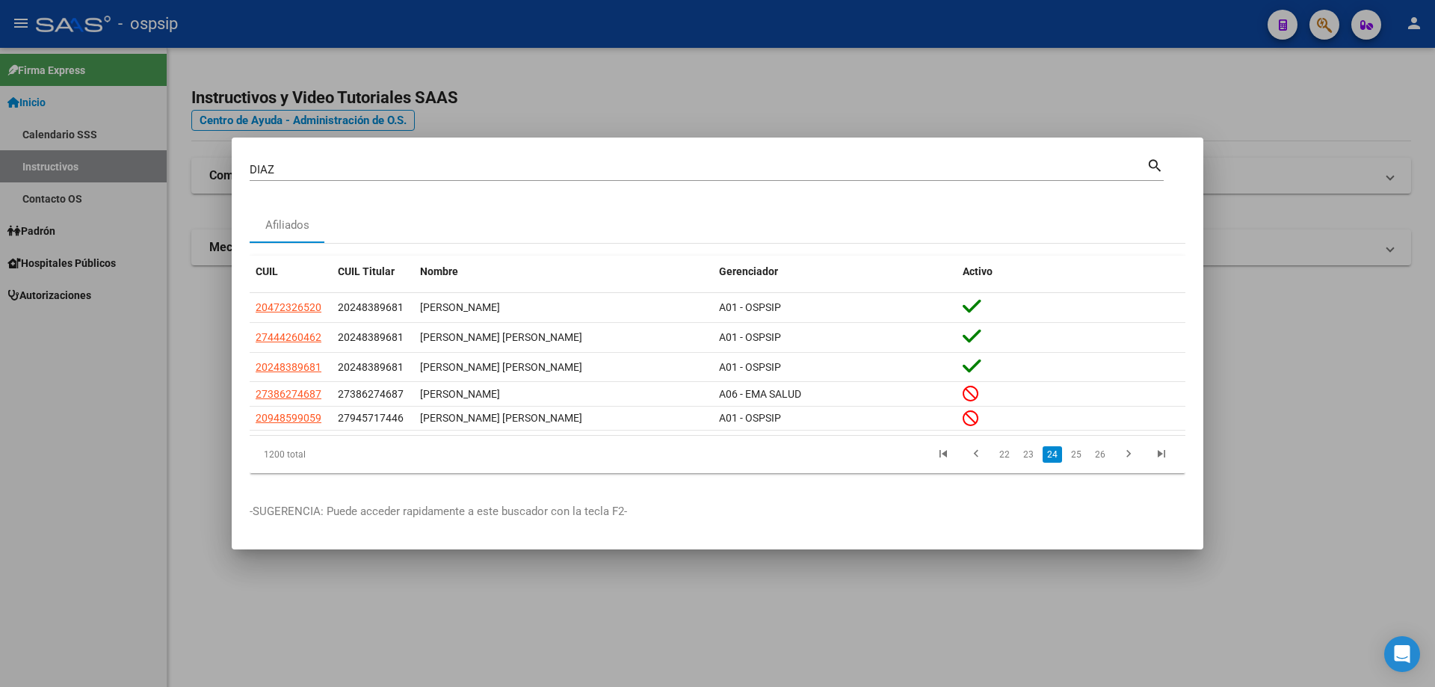
click at [693, 170] on input "DIAZ" at bounding box center [698, 169] width 897 height 13
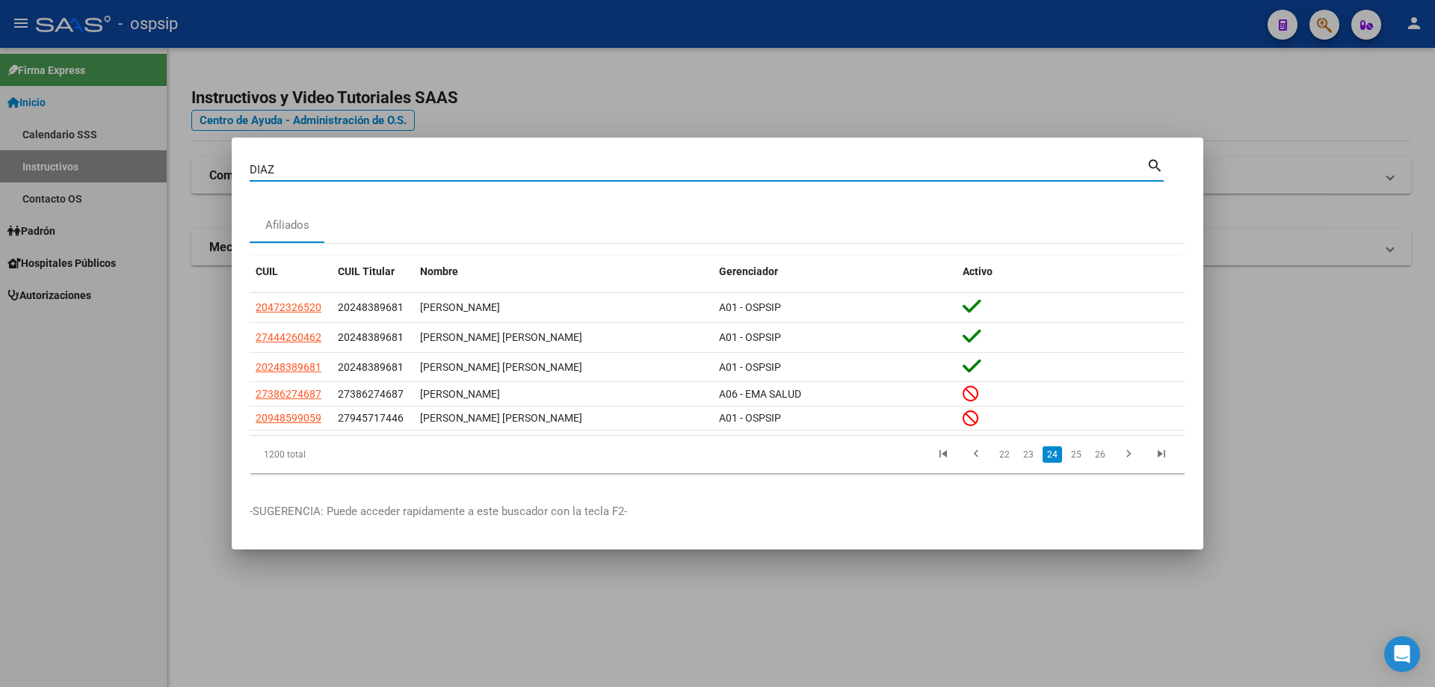
click at [694, 172] on input "DIAZ" at bounding box center [698, 169] width 897 height 13
type input "D"
paste input "24824736"
type input "24824736"
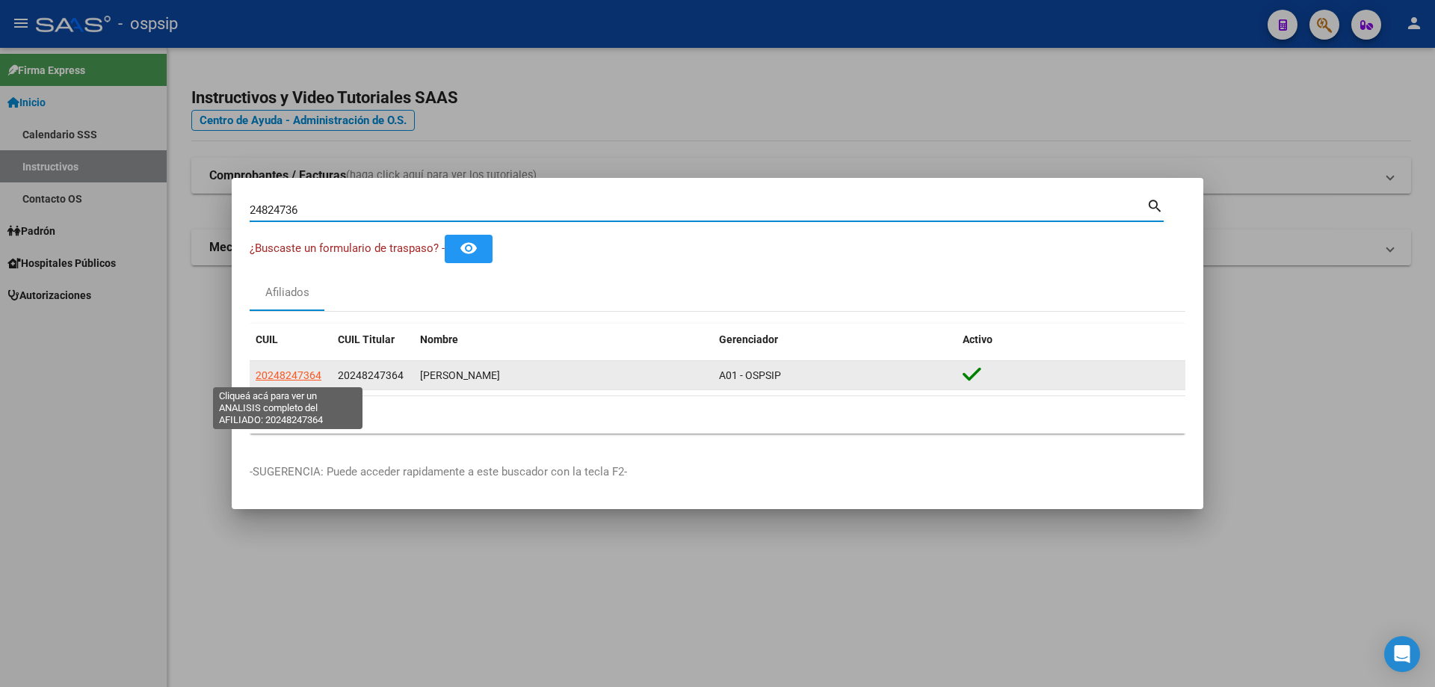
click at [286, 371] on span "20248247364" at bounding box center [289, 375] width 66 height 12
type textarea "20248247364"
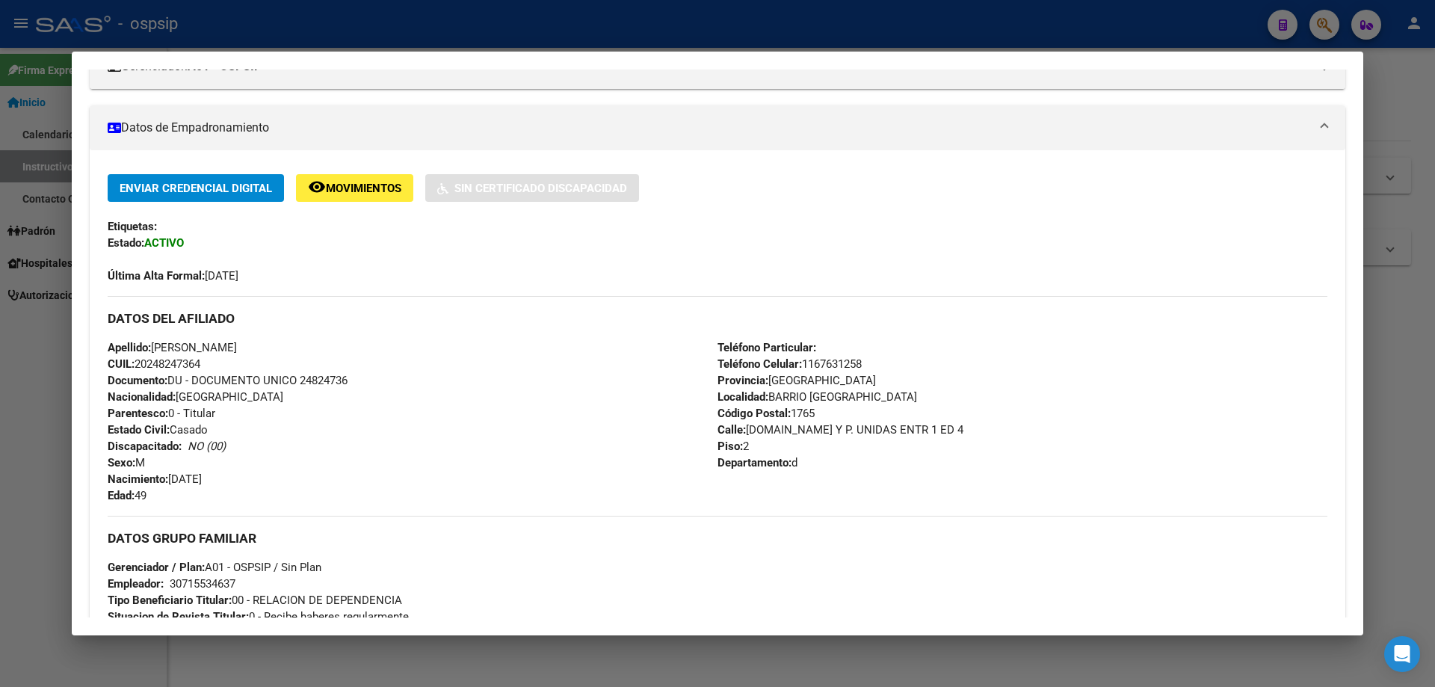
drag, startPoint x: 331, startPoint y: 380, endPoint x: 300, endPoint y: 383, distance: 30.7
click at [300, 383] on div "Apellido: [PERSON_NAME]: 20248247364 Documento: DU - DOCUMENTO UNICO 24824736 N…" at bounding box center [413, 421] width 610 height 164
copy span "24824736"
